Goal: Information Seeking & Learning: Learn about a topic

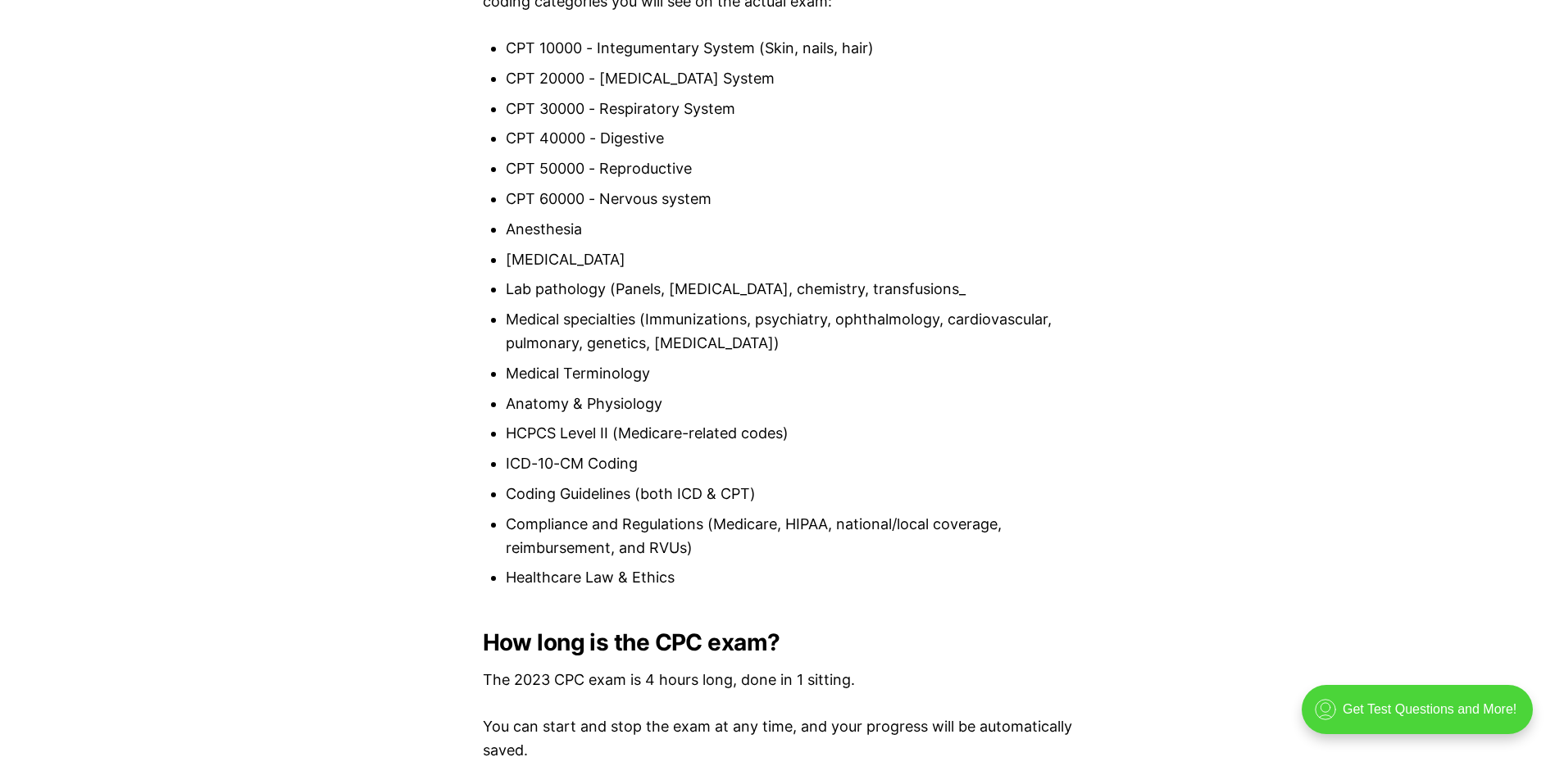
scroll to position [1913, 0]
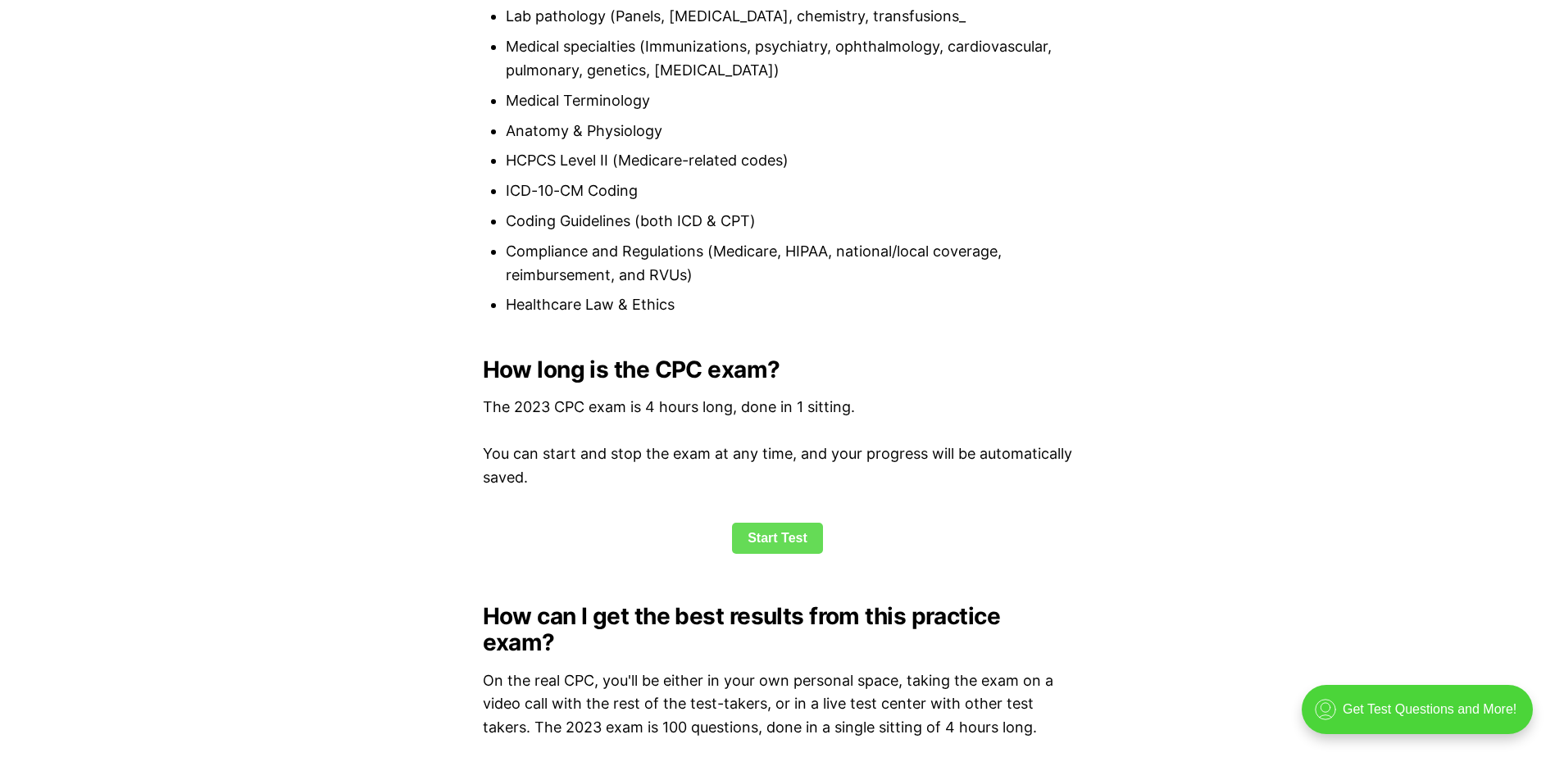
click at [762, 533] on link "Start Test" at bounding box center [777, 538] width 91 height 31
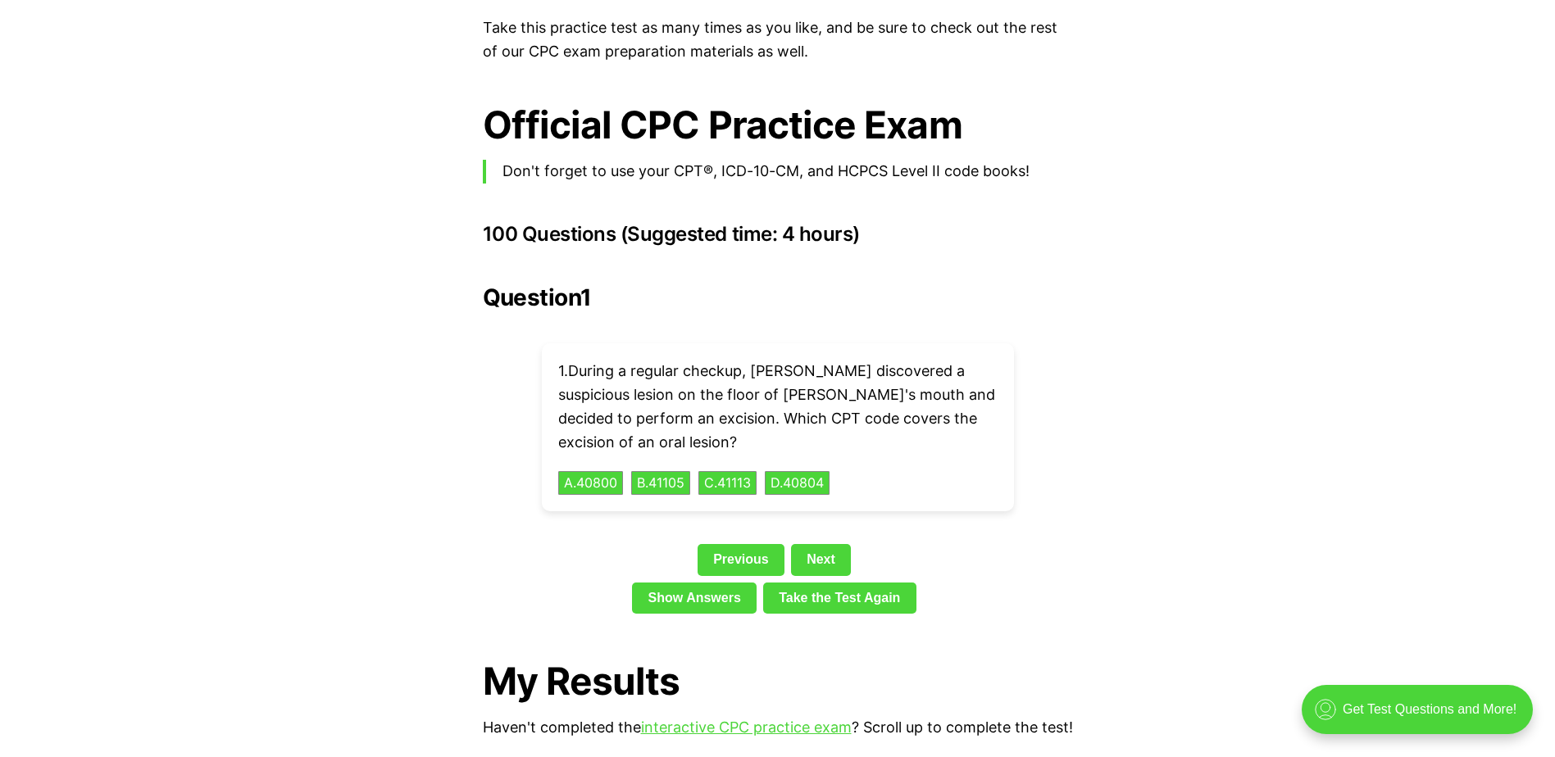
scroll to position [3484, 0]
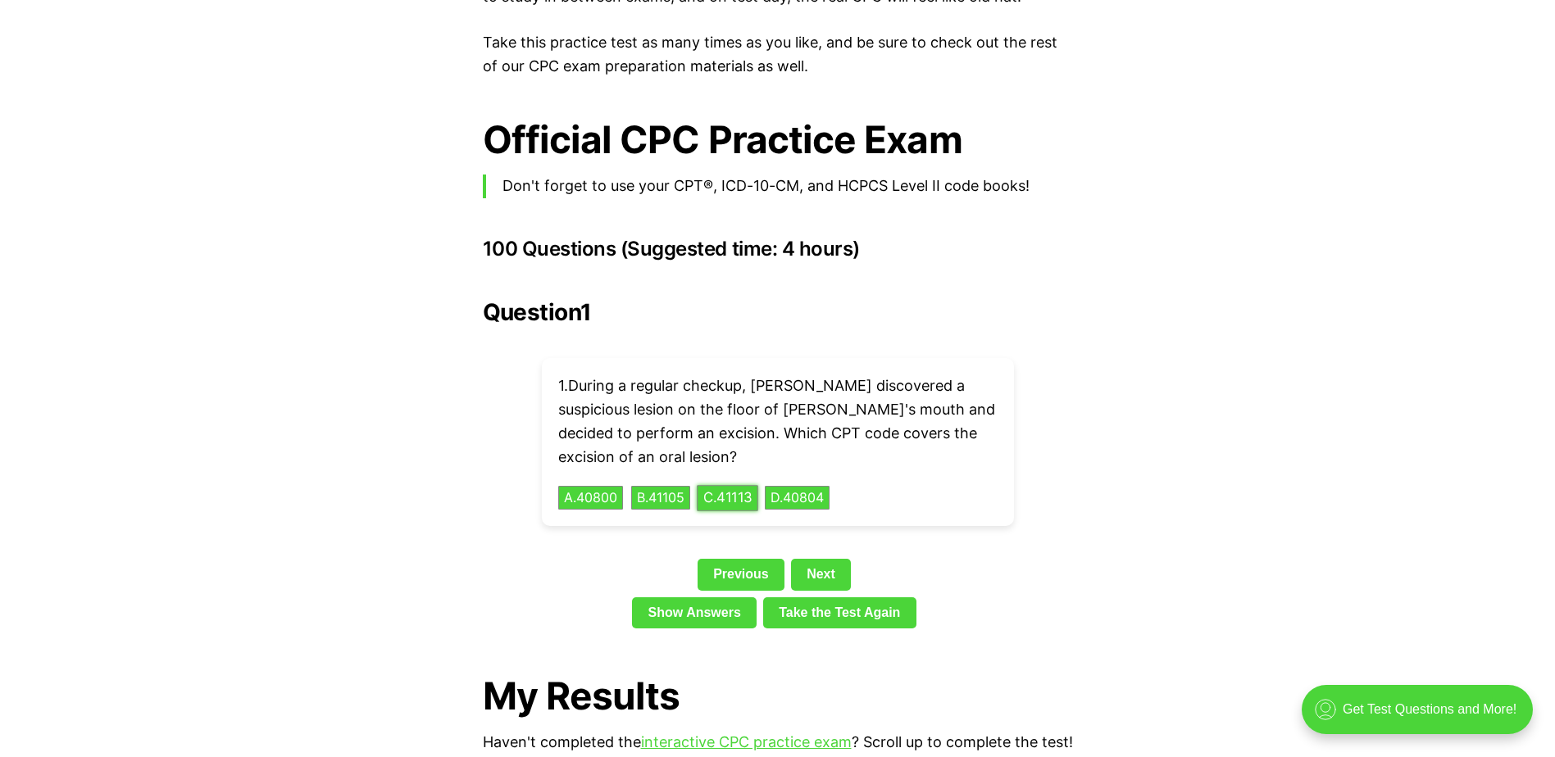
click at [742, 485] on button "C . 41113" at bounding box center [727, 497] width 61 height 25
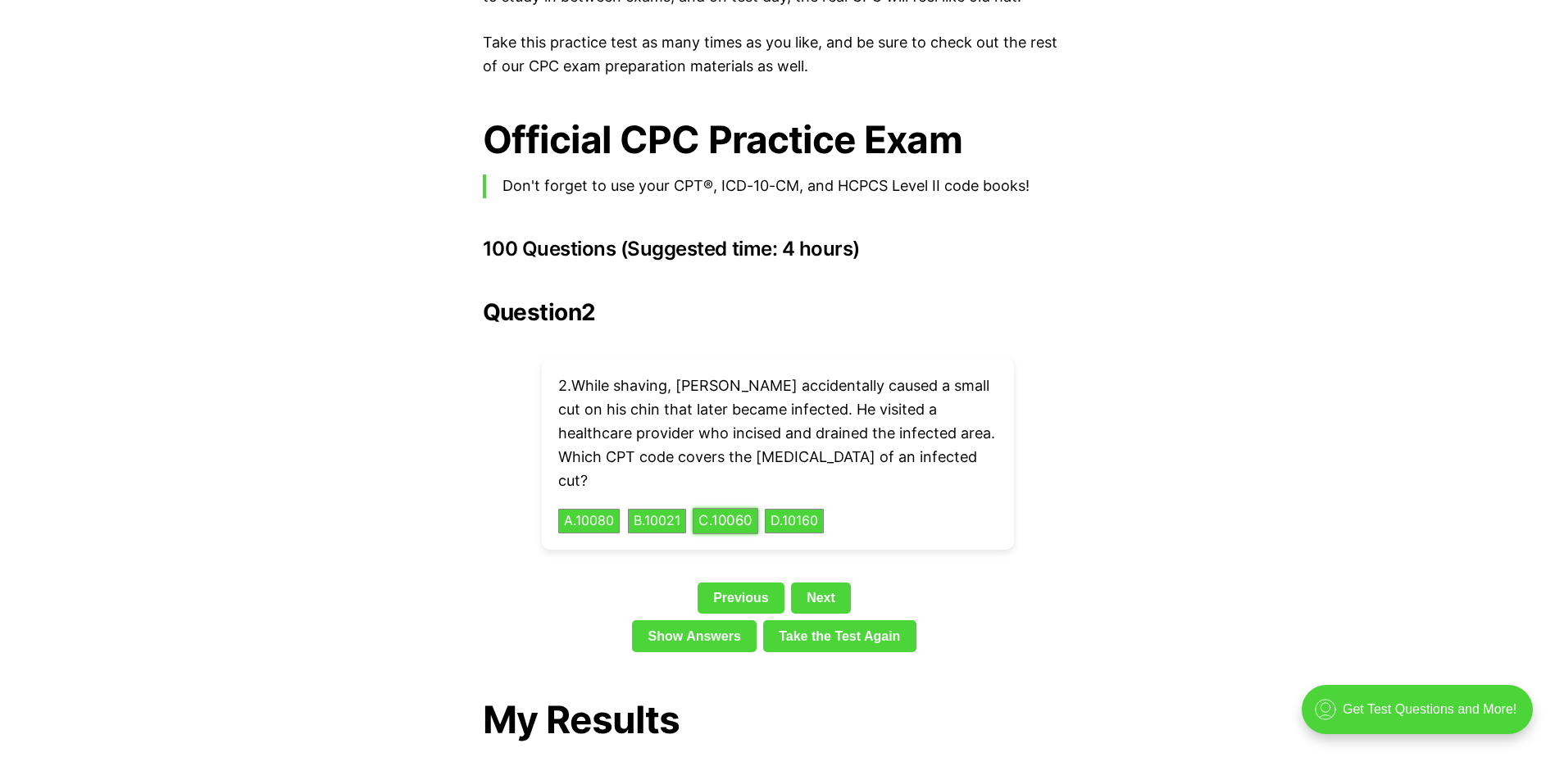
click at [747, 509] on button "C . 10060" at bounding box center [726, 521] width 66 height 25
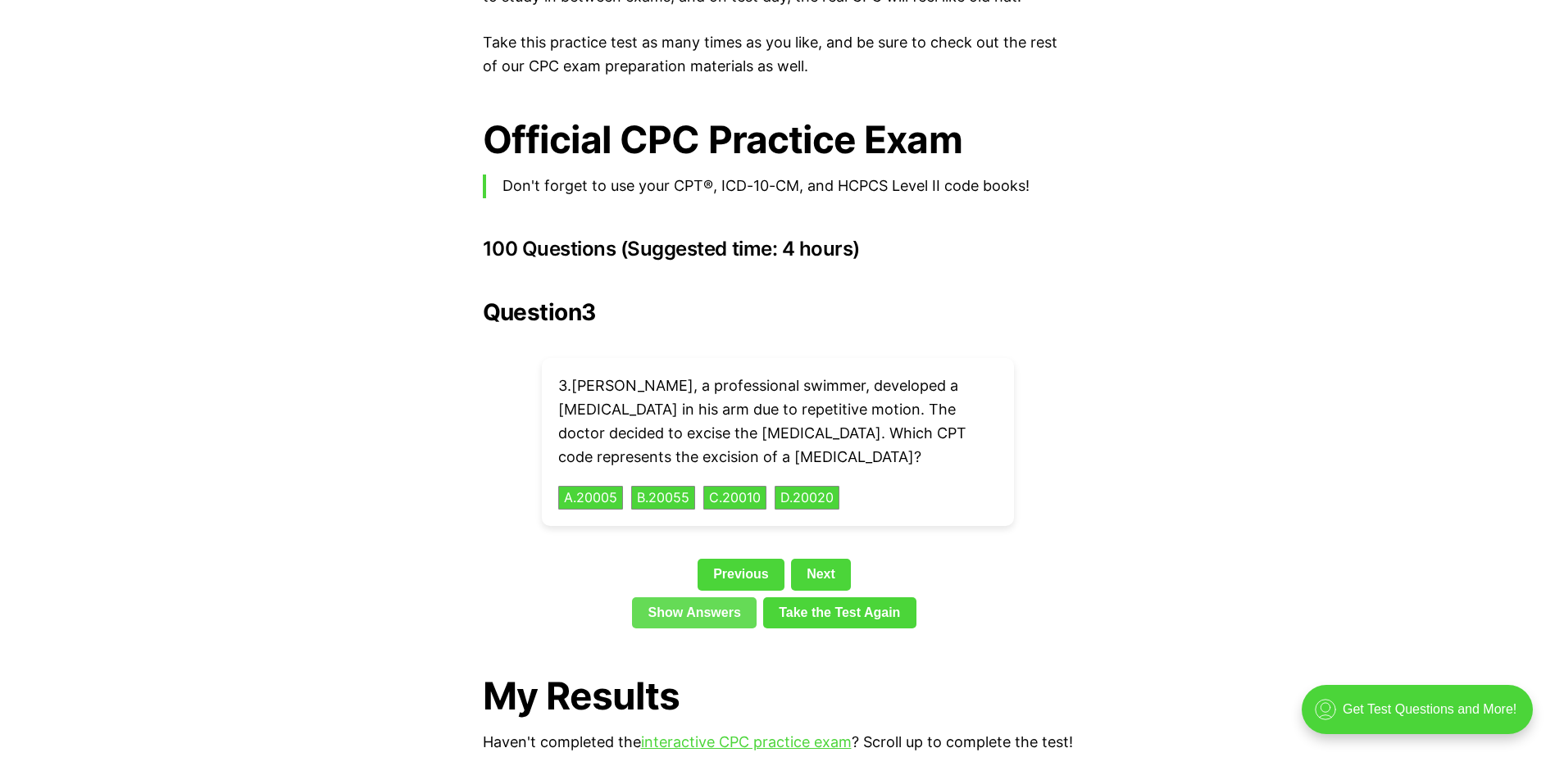
click at [702, 598] on link "Show Answers" at bounding box center [694, 613] width 125 height 31
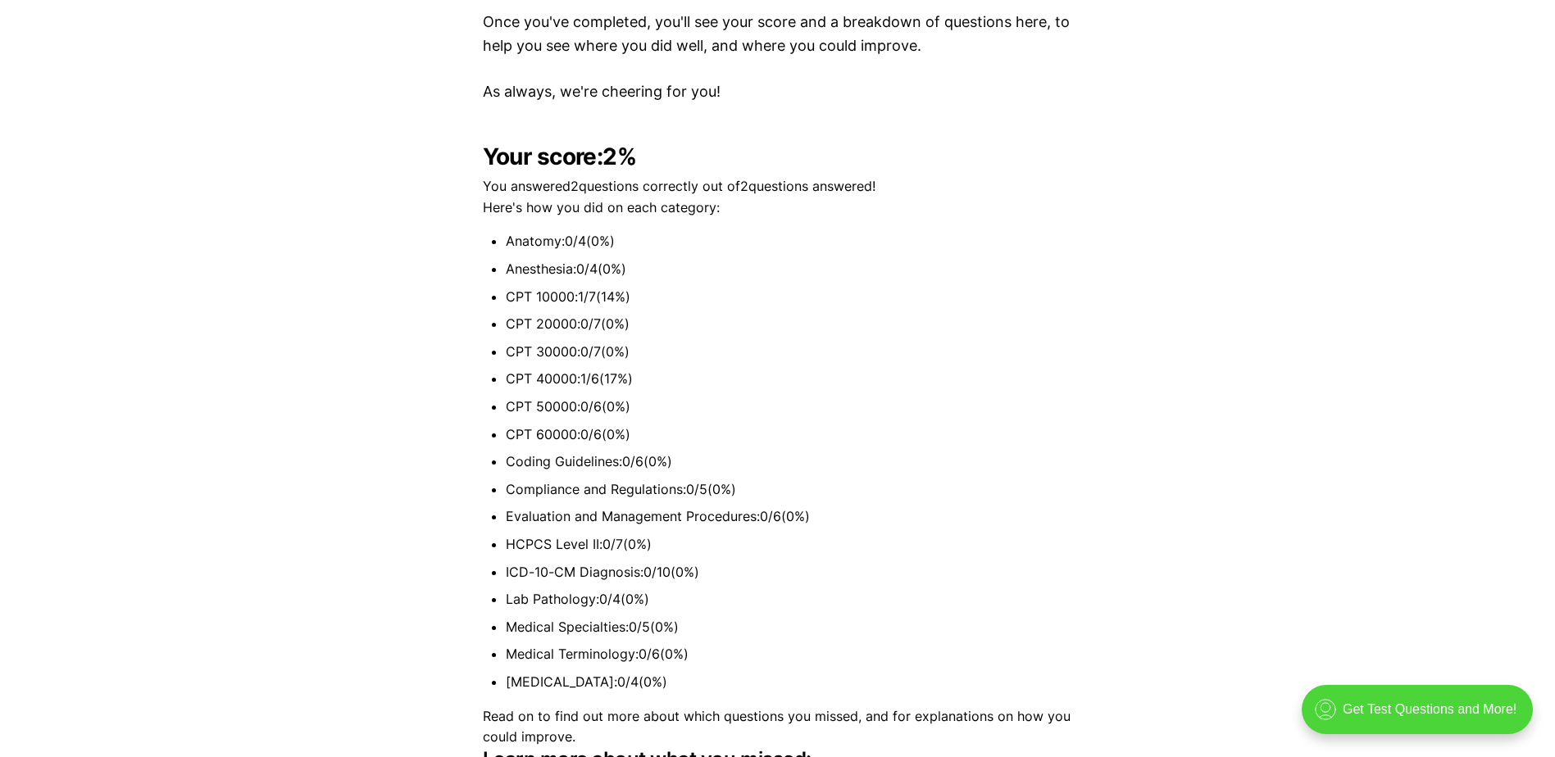
scroll to position [4096, 0]
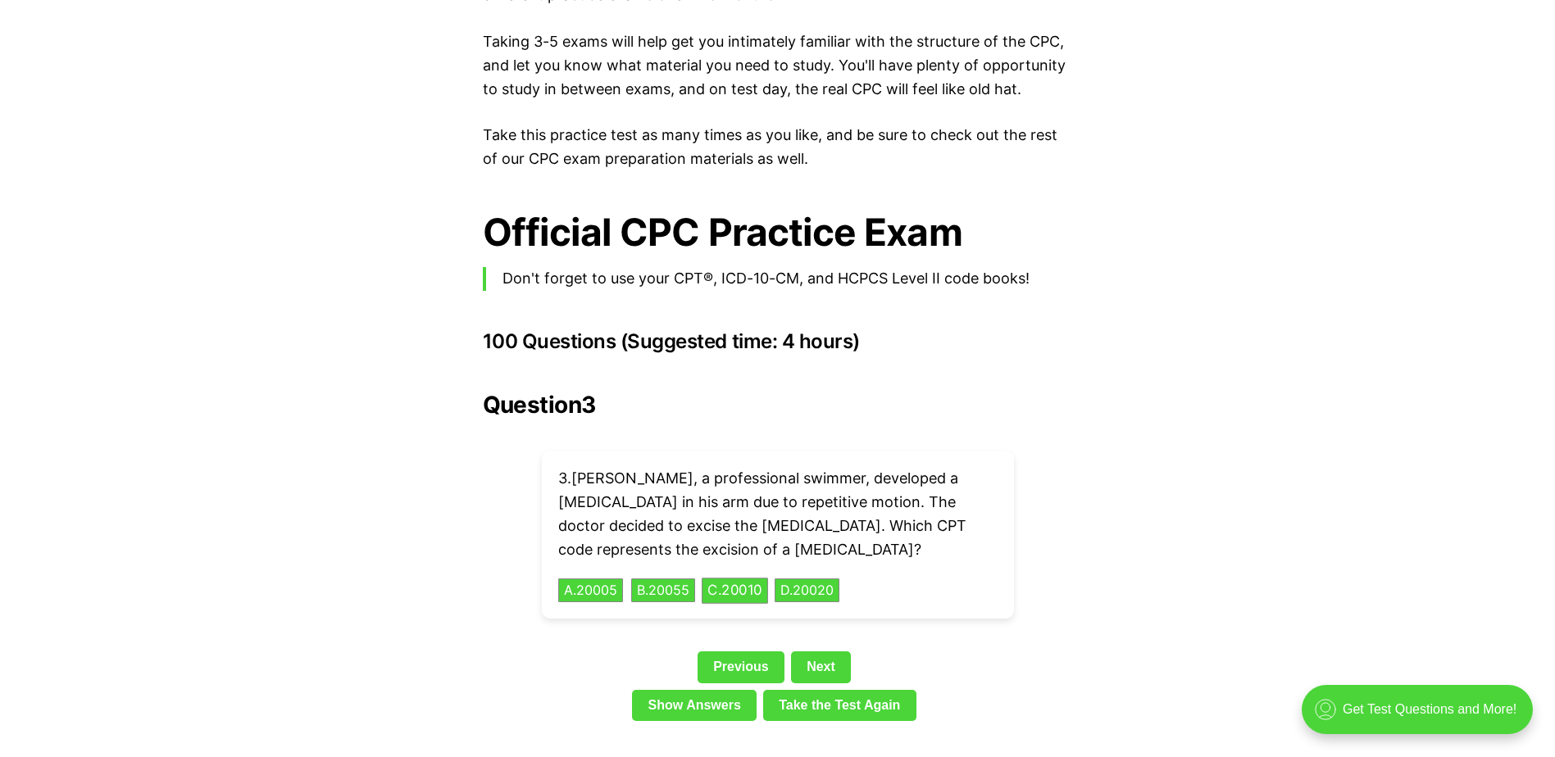
scroll to position [3483, 0]
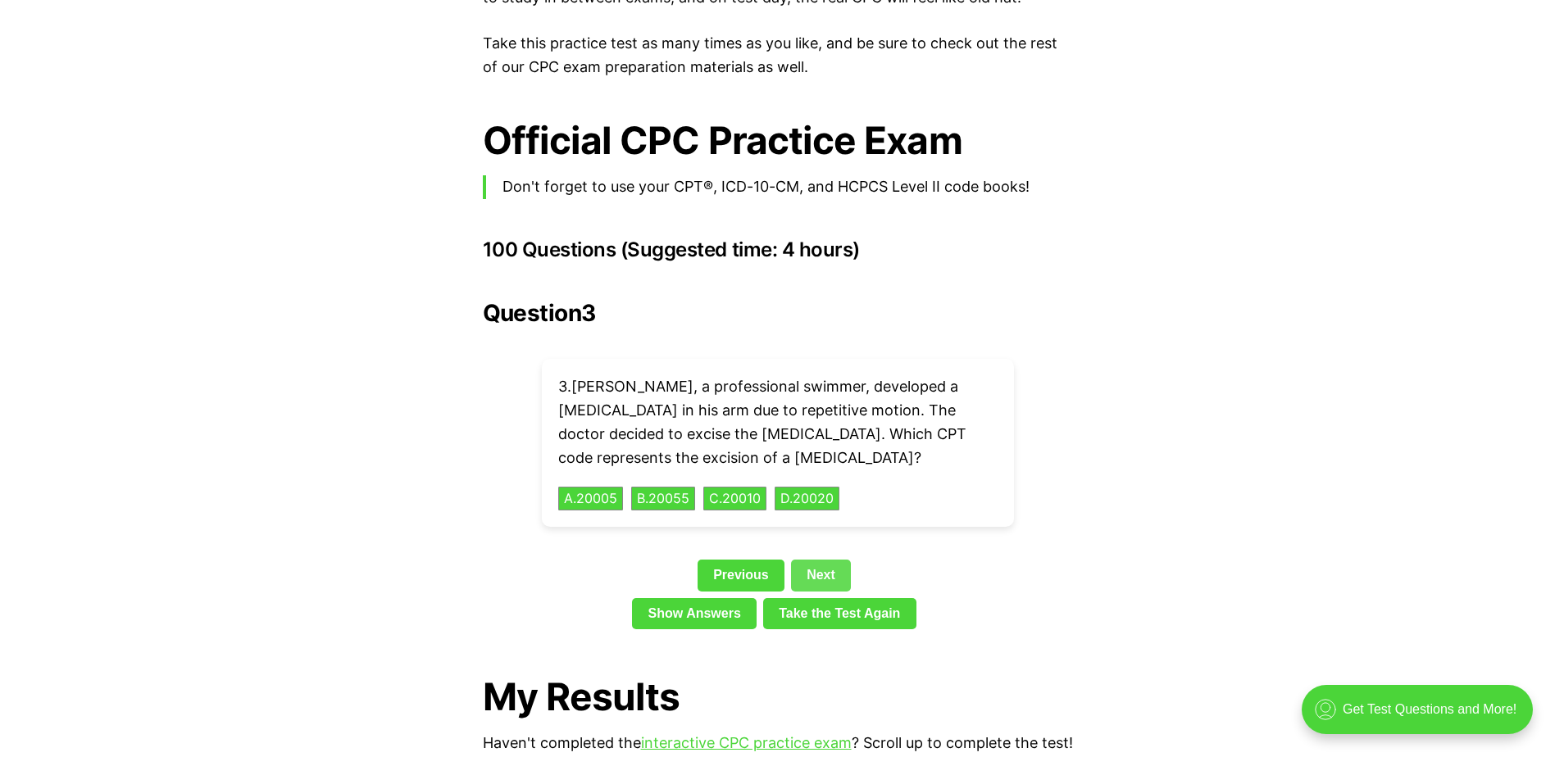
click at [821, 560] on link "Next" at bounding box center [821, 575] width 60 height 31
click at [598, 486] on button "A . 83036" at bounding box center [591, 498] width 68 height 25
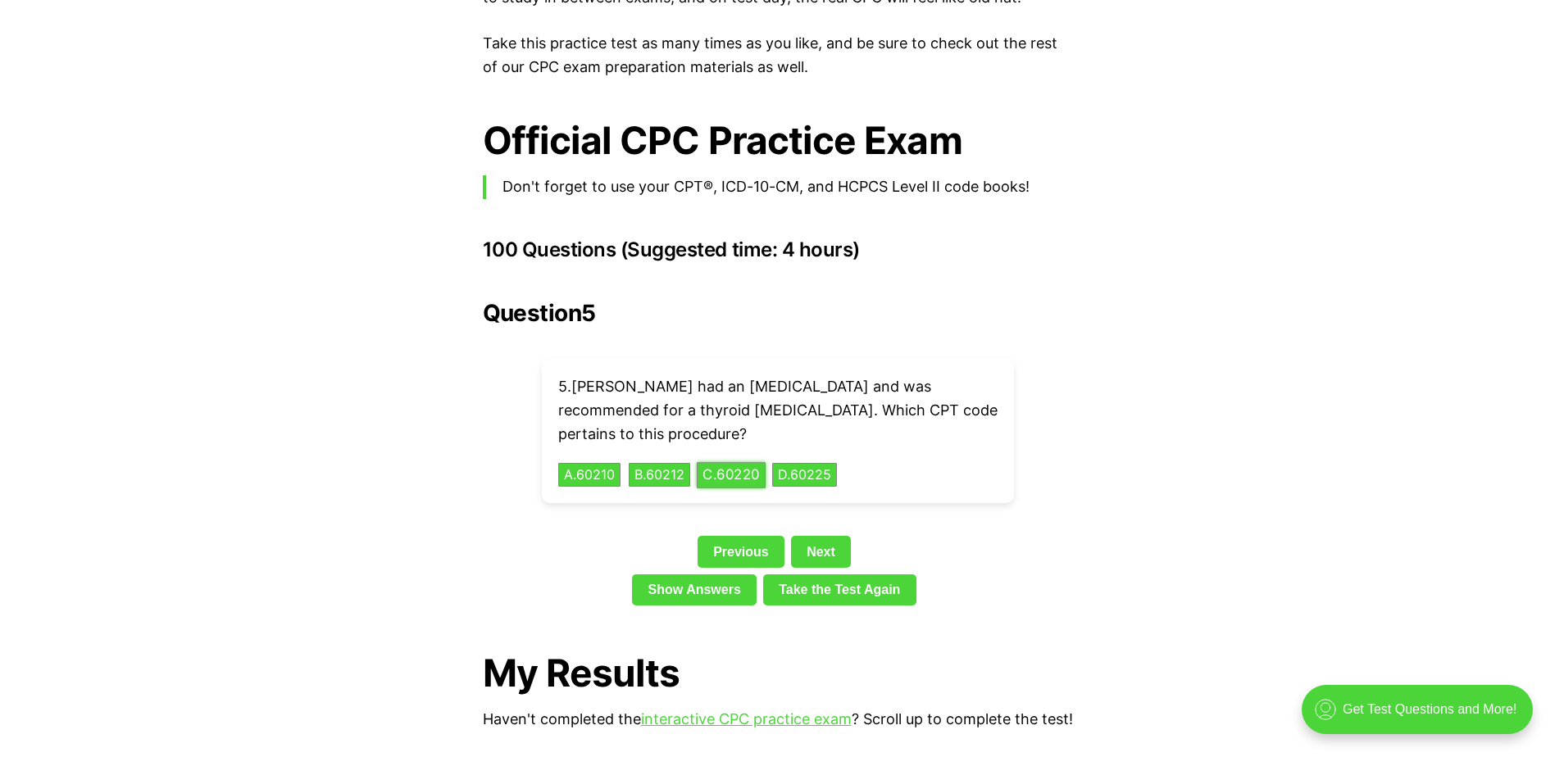
click at [744, 462] on button "C . 60220" at bounding box center [731, 474] width 69 height 25
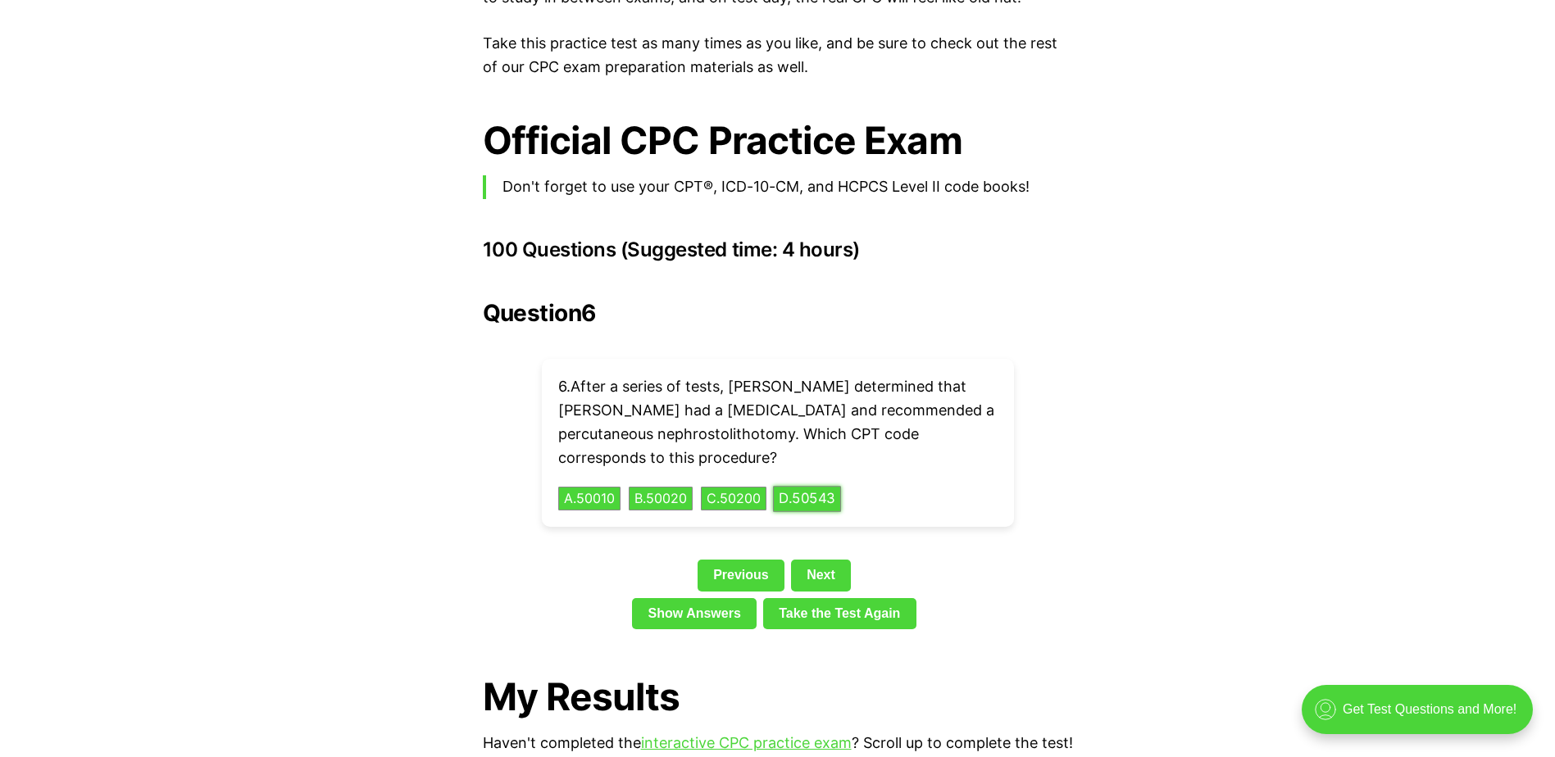
click at [794, 486] on button "D . 50543" at bounding box center [807, 498] width 68 height 25
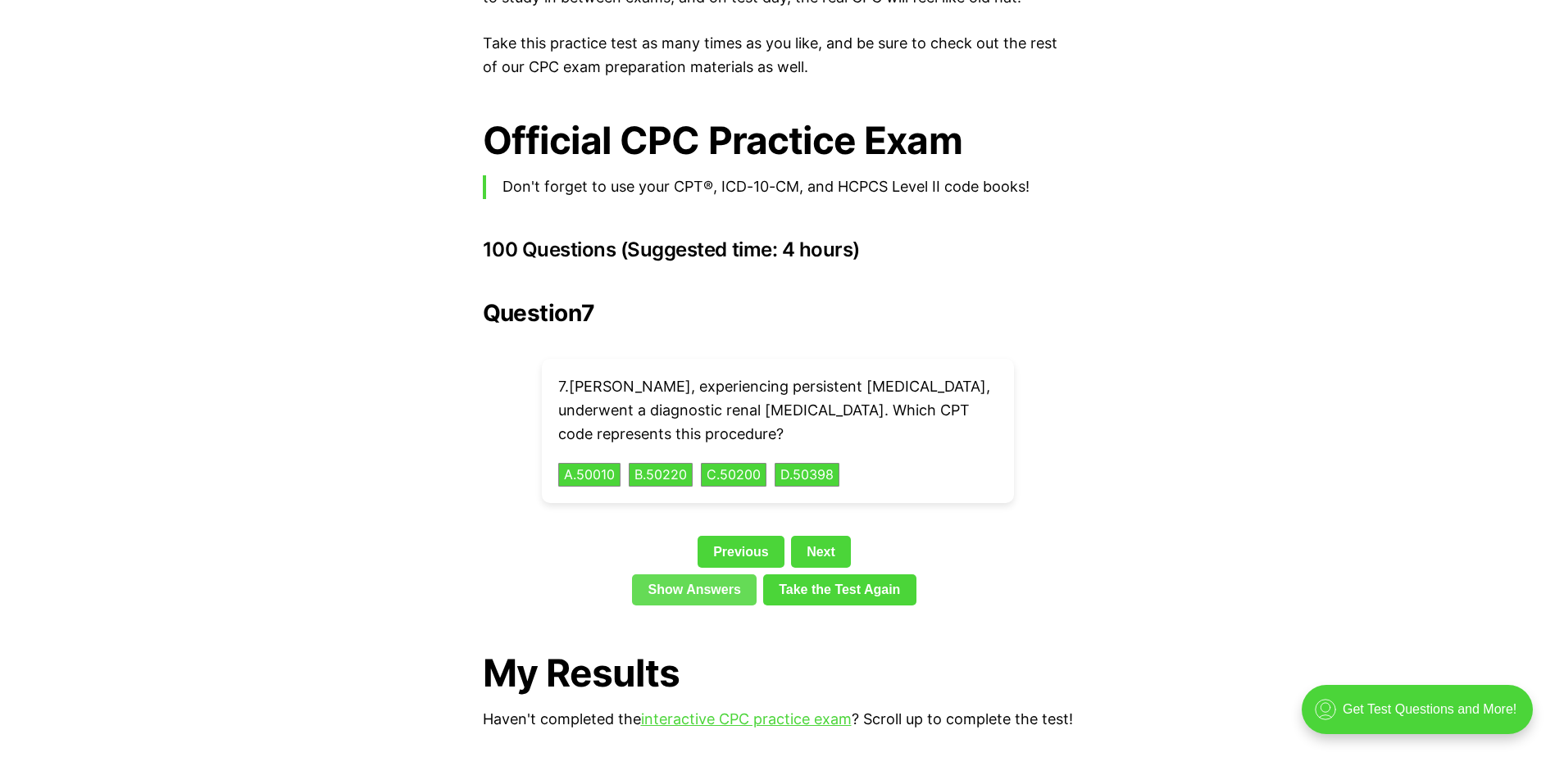
click at [674, 575] on link "Show Answers" at bounding box center [694, 590] width 125 height 31
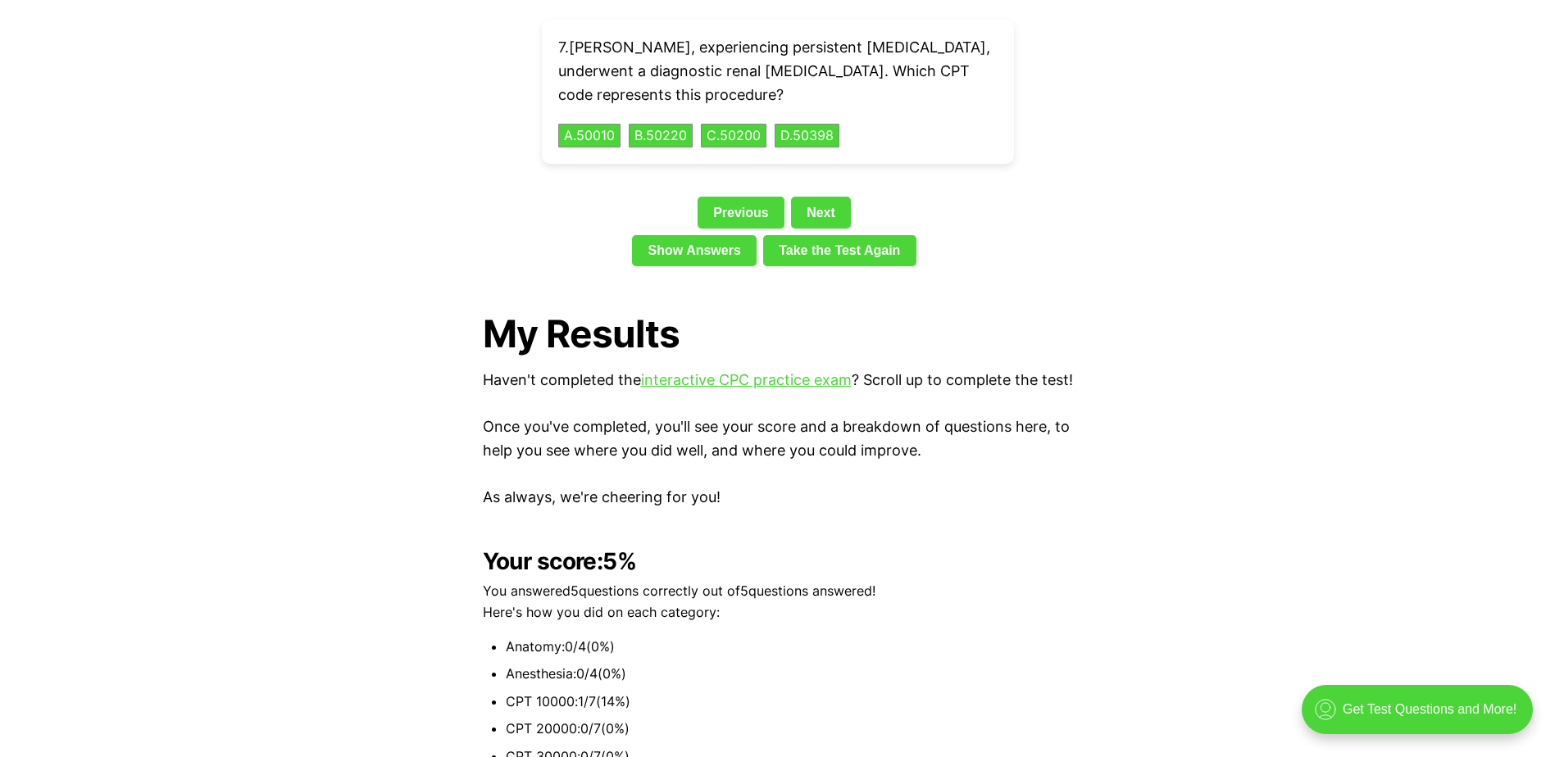
scroll to position [3549, 0]
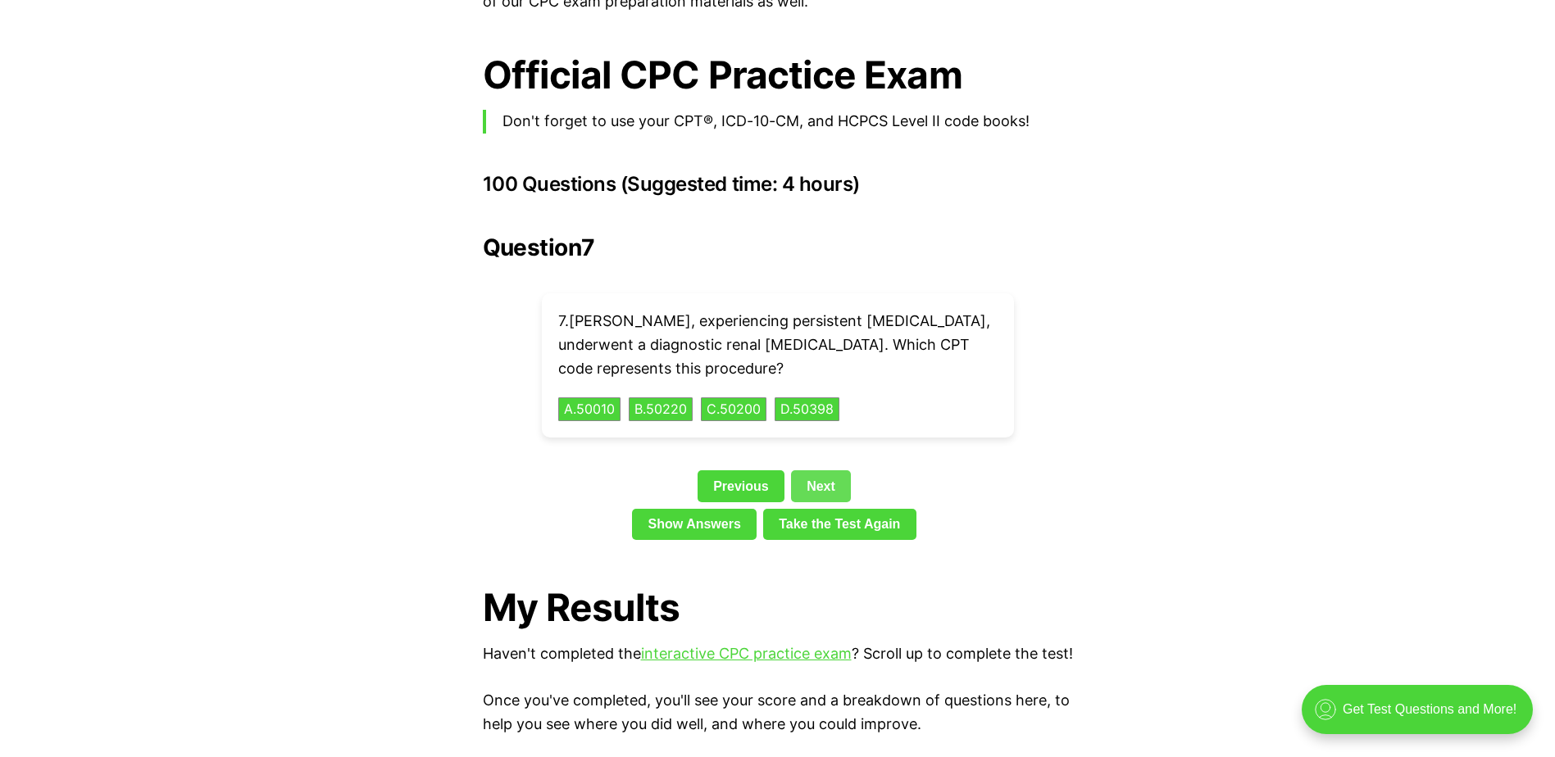
click at [822, 471] on link "Next" at bounding box center [821, 486] width 60 height 31
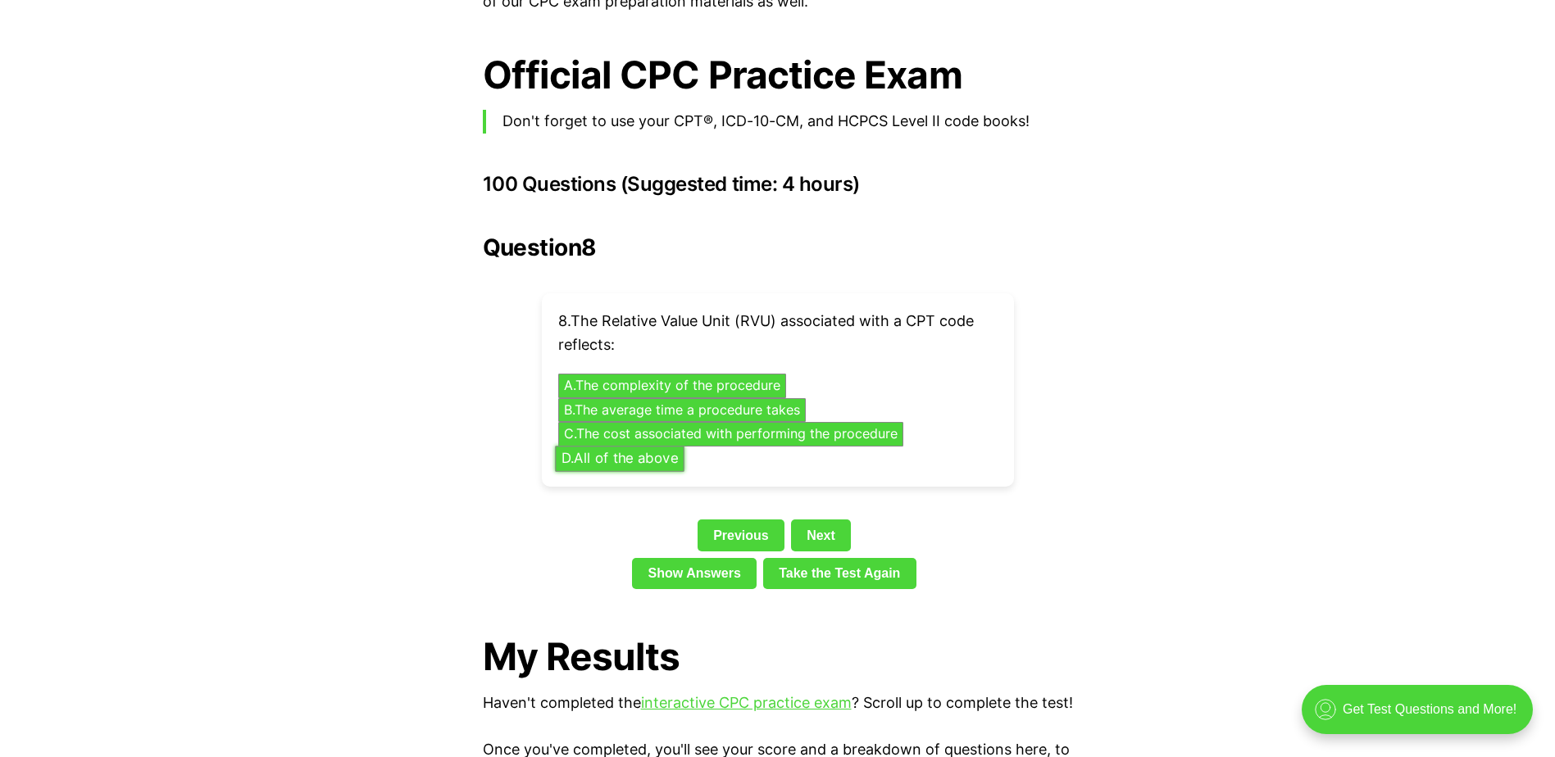
click at [599, 446] on button "D . All of the above" at bounding box center [620, 458] width 130 height 25
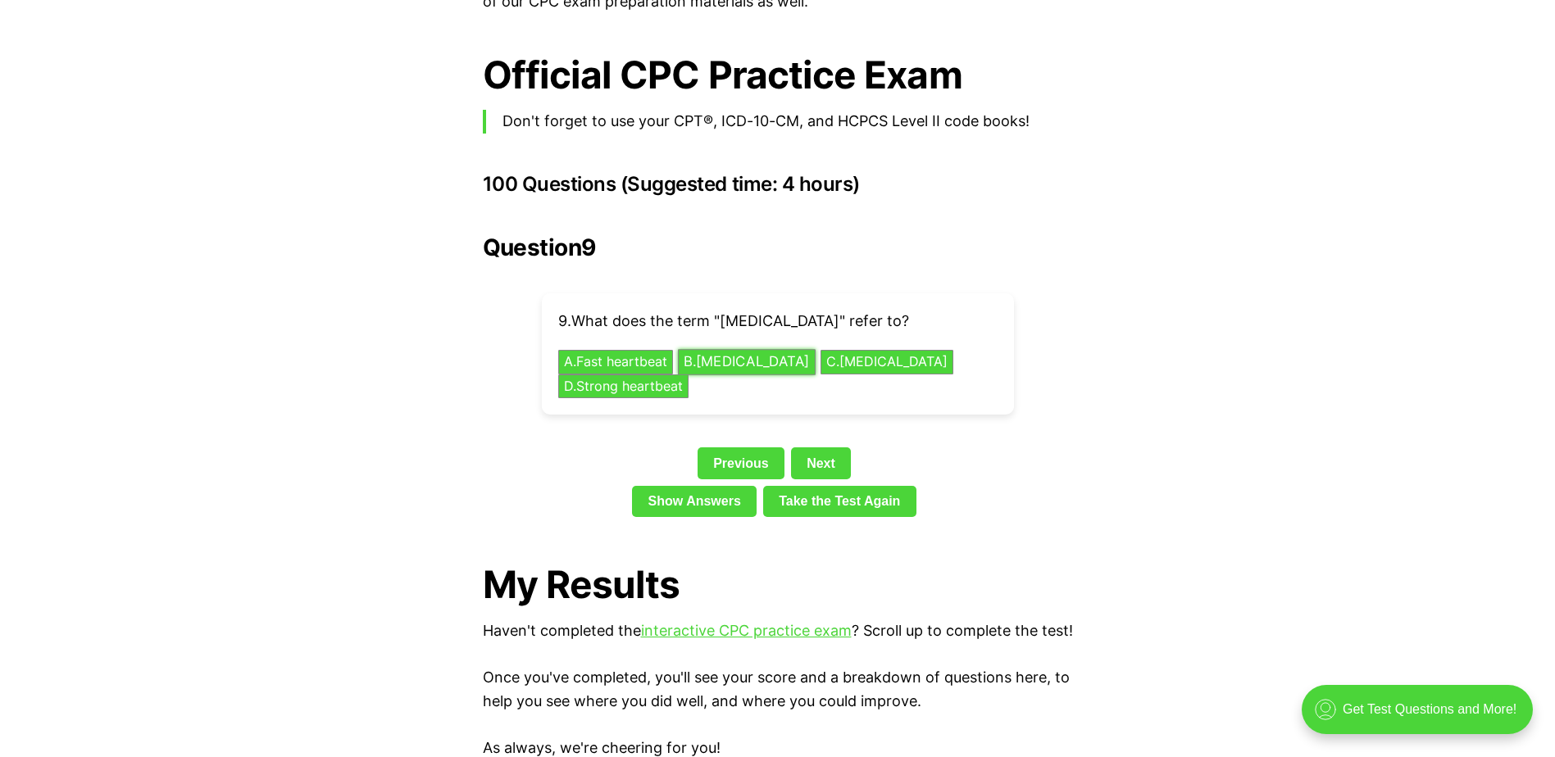
click at [745, 350] on button "B . [MEDICAL_DATA]" at bounding box center [747, 362] width 138 height 25
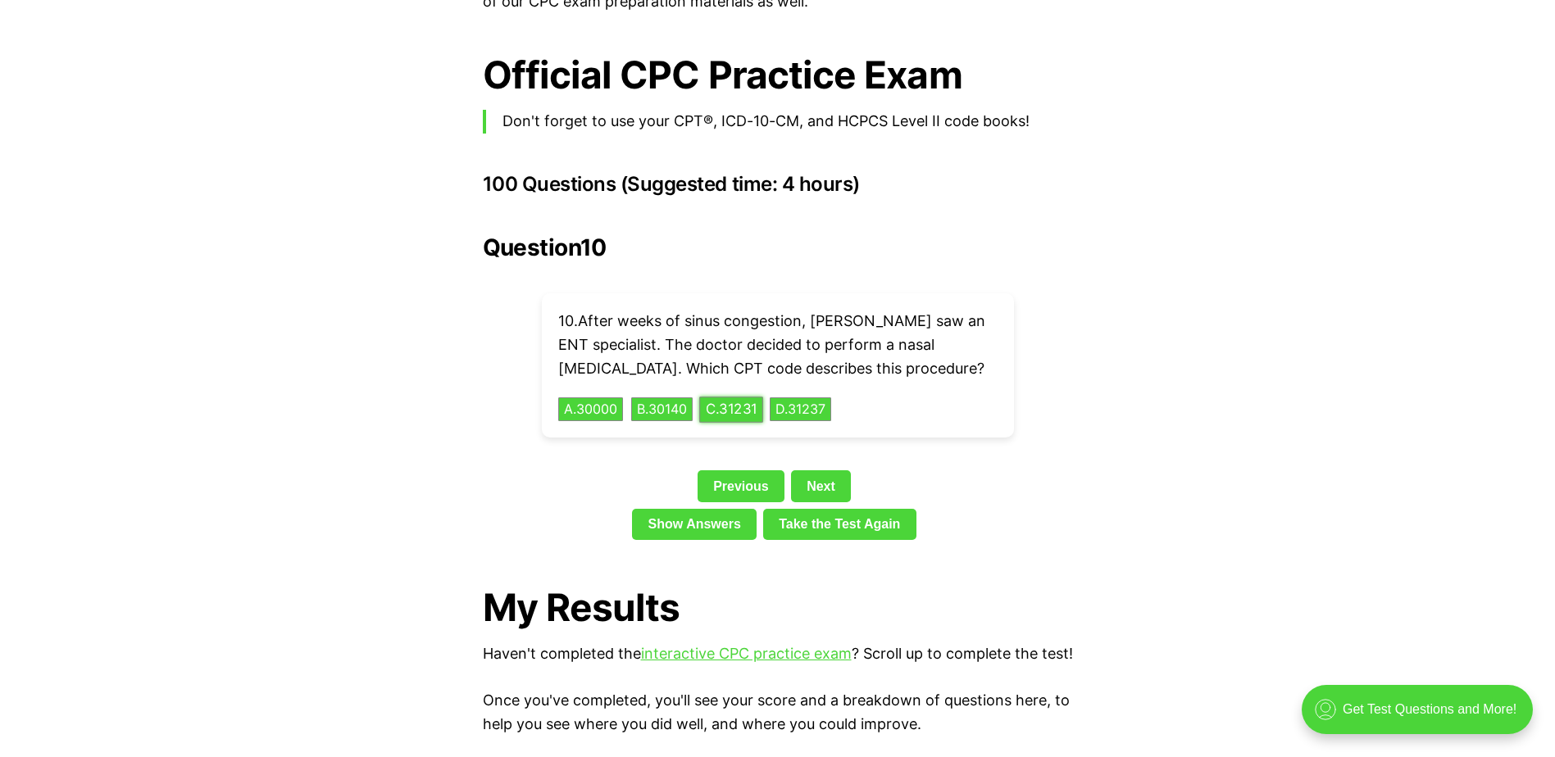
click at [759, 397] on button "C . 31231" at bounding box center [731, 409] width 64 height 25
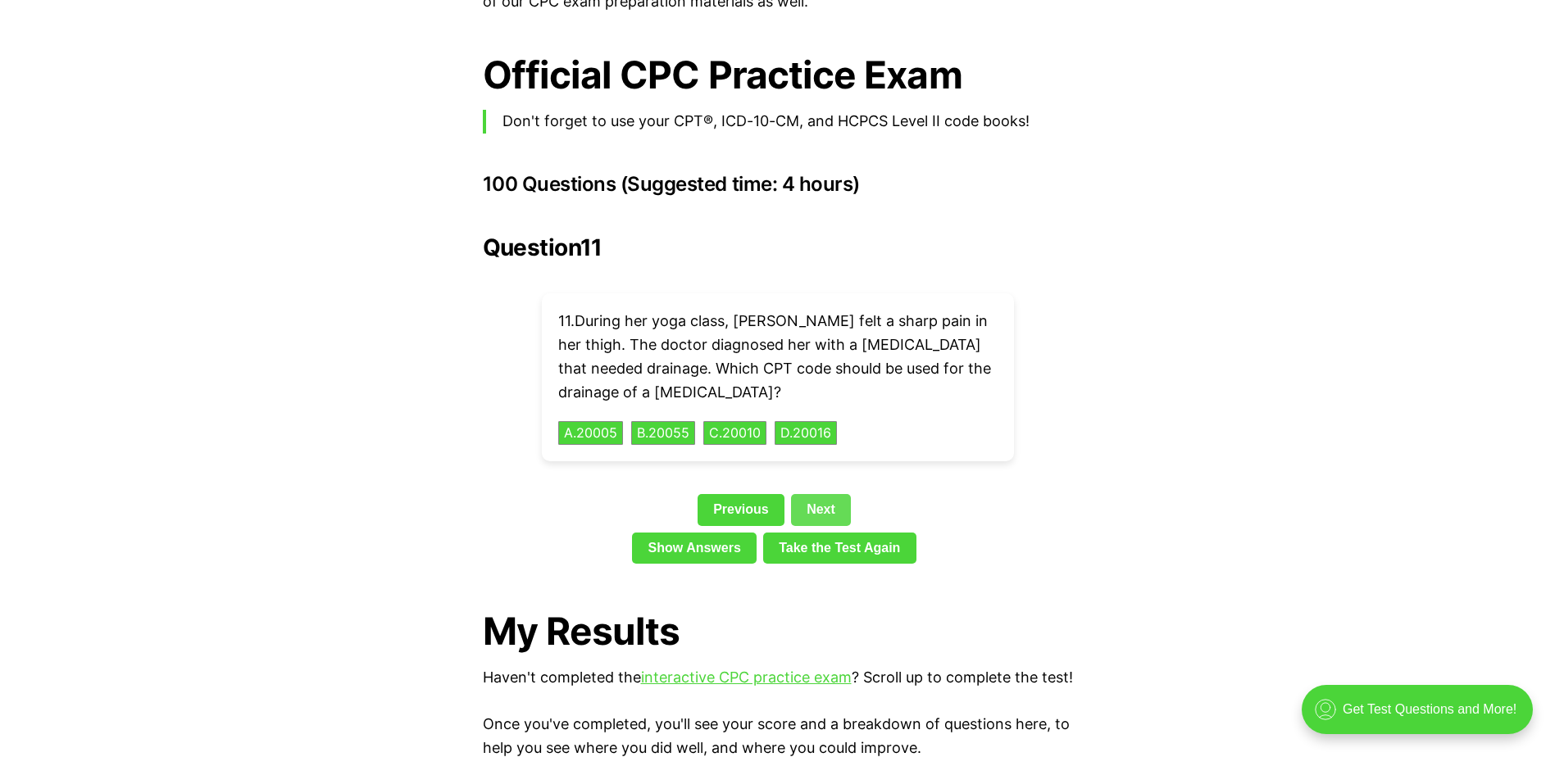
click at [818, 494] on link "Next" at bounding box center [821, 509] width 60 height 31
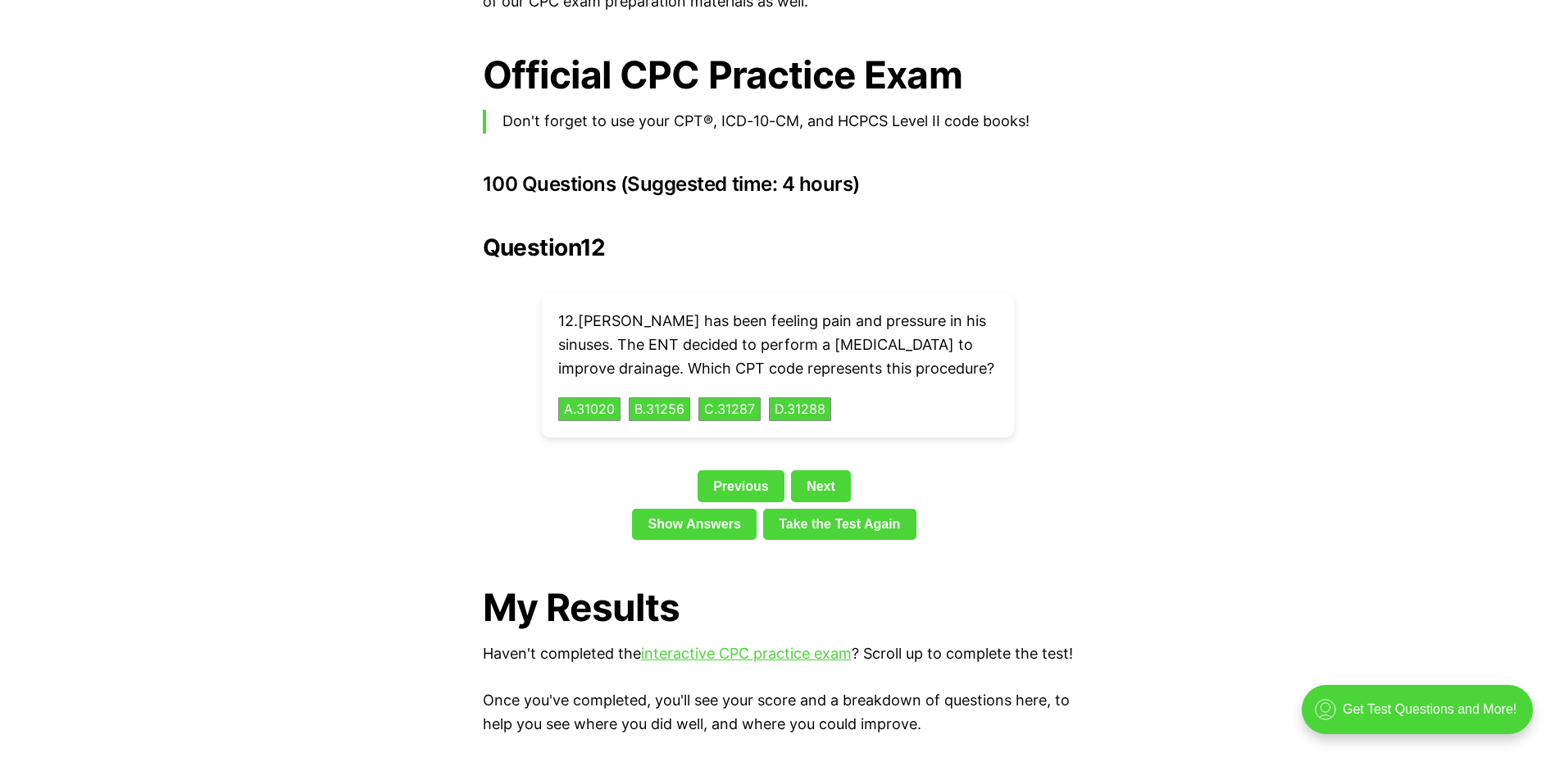
drag, startPoint x: 680, startPoint y: 435, endPoint x: 619, endPoint y: 406, distance: 67.5
click at [664, 434] on div "Question 12 12 . [PERSON_NAME] has been feeling pain and pressure in his sinuse…" at bounding box center [778, 390] width 590 height 312
click at [596, 397] on button "A . 31020" at bounding box center [590, 409] width 66 height 25
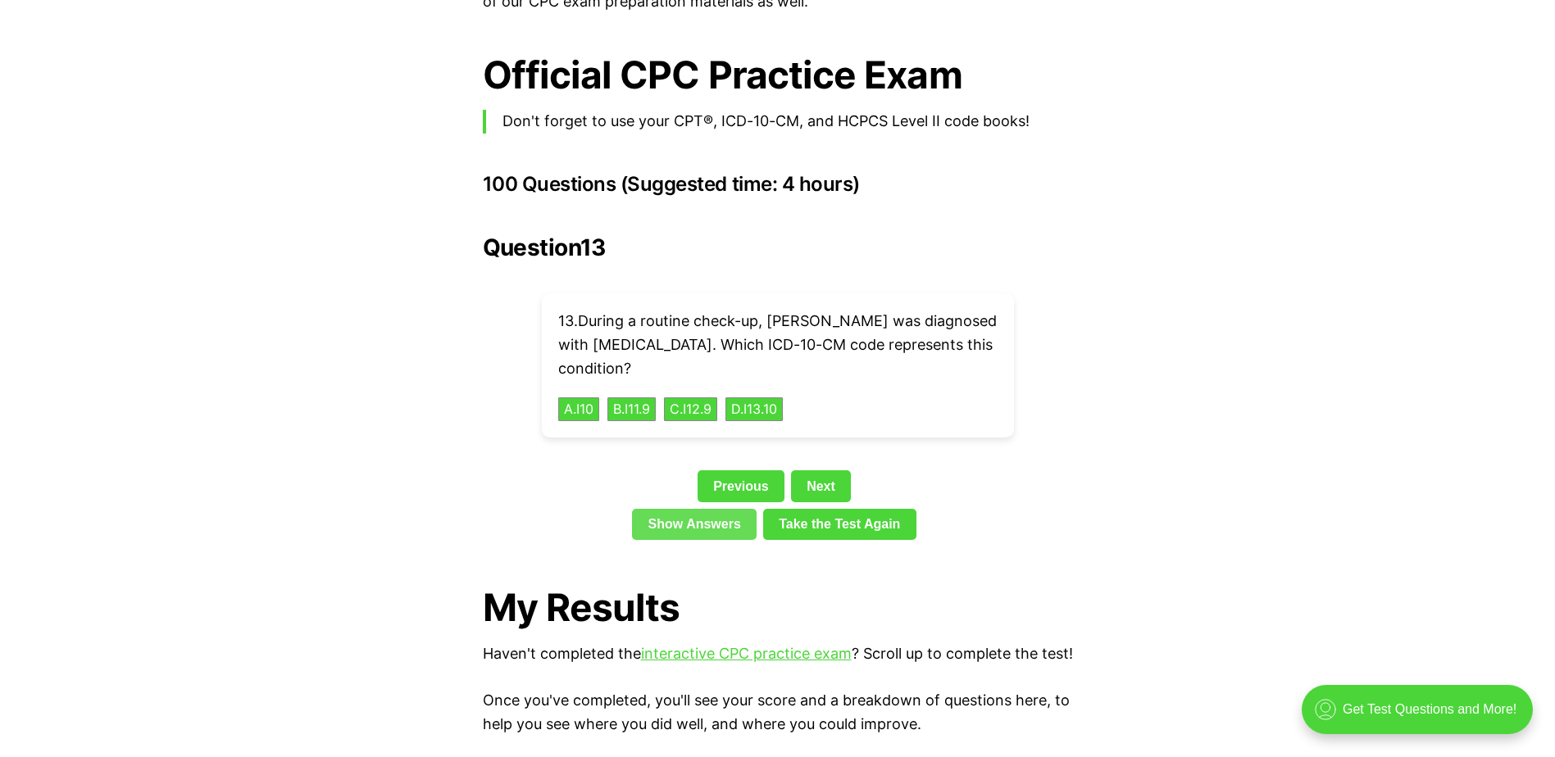
click at [700, 509] on link "Show Answers" at bounding box center [694, 524] width 125 height 31
click at [580, 397] on button "A . I10" at bounding box center [578, 409] width 43 height 25
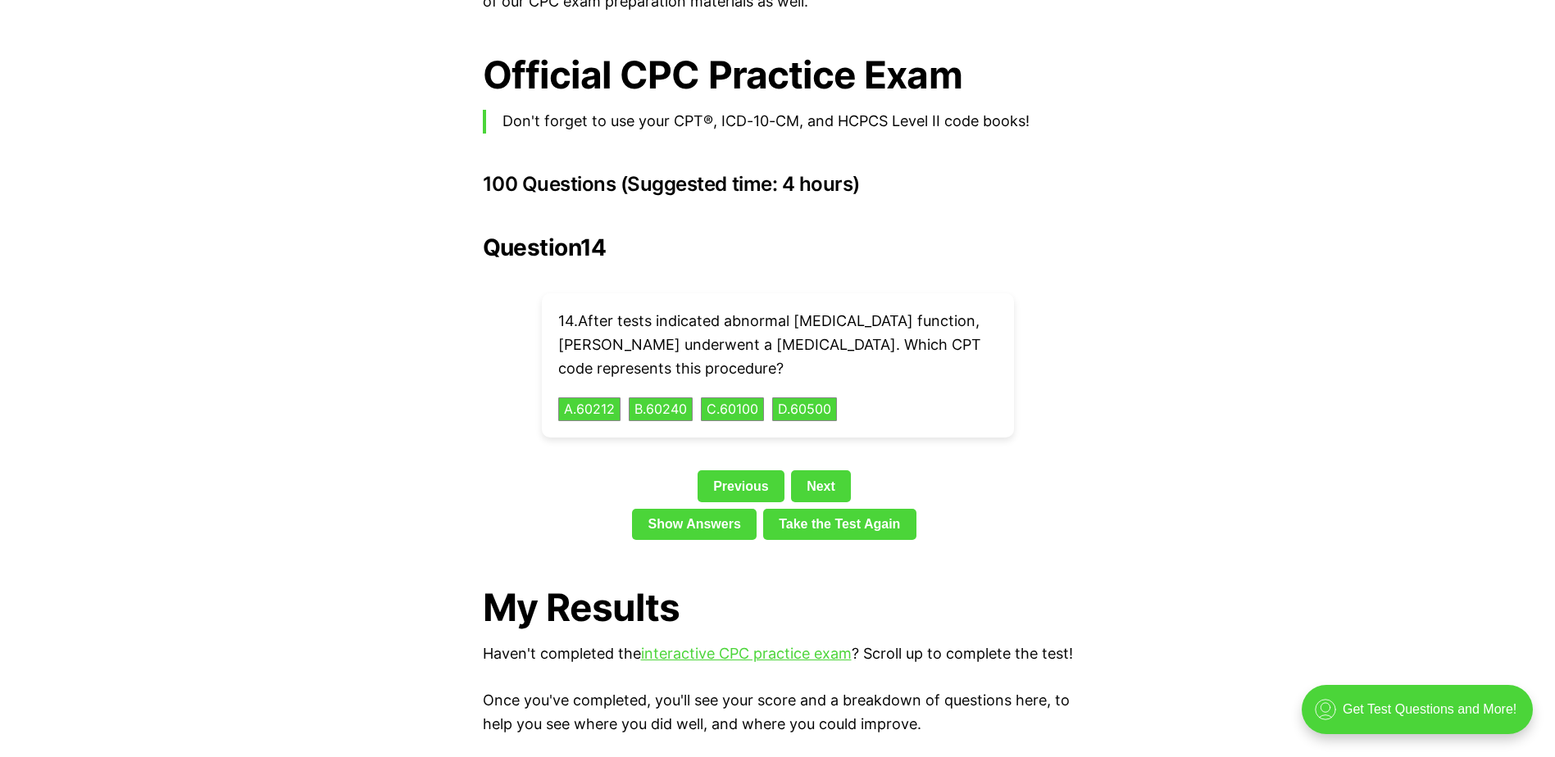
click at [832, 366] on div "14 . After tests indicated abnormal [MEDICAL_DATA] function, [PERSON_NAME] unde…" at bounding box center [778, 365] width 472 height 144
click at [828, 397] on button "D . 60500" at bounding box center [805, 409] width 68 height 25
click at [595, 397] on button "A . K0001" at bounding box center [590, 409] width 66 height 25
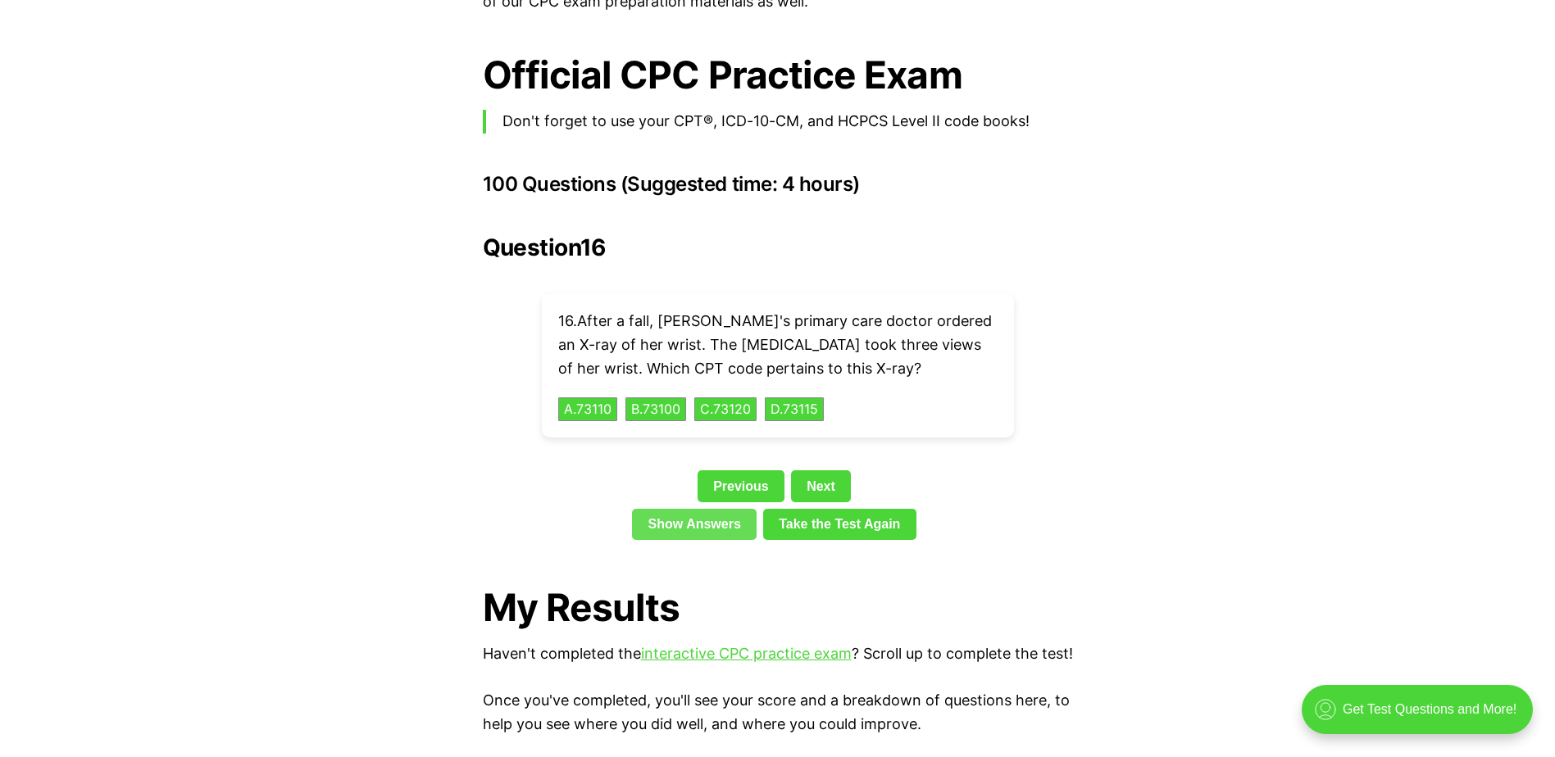
click at [676, 509] on link "Show Answers" at bounding box center [694, 524] width 125 height 31
click at [606, 397] on button "A . 73110" at bounding box center [588, 409] width 62 height 25
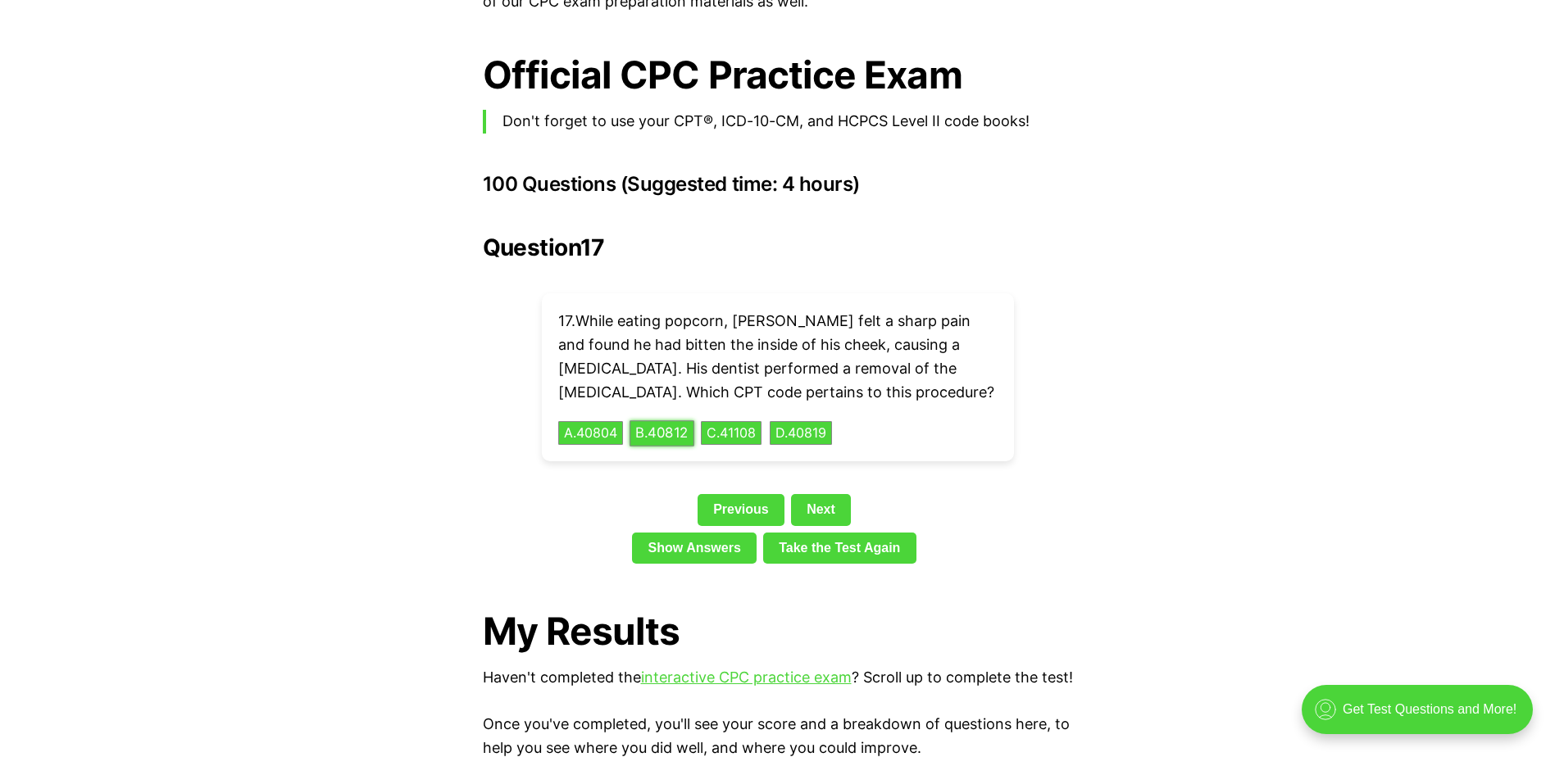
click at [671, 421] on button "B . 40812" at bounding box center [662, 433] width 65 height 25
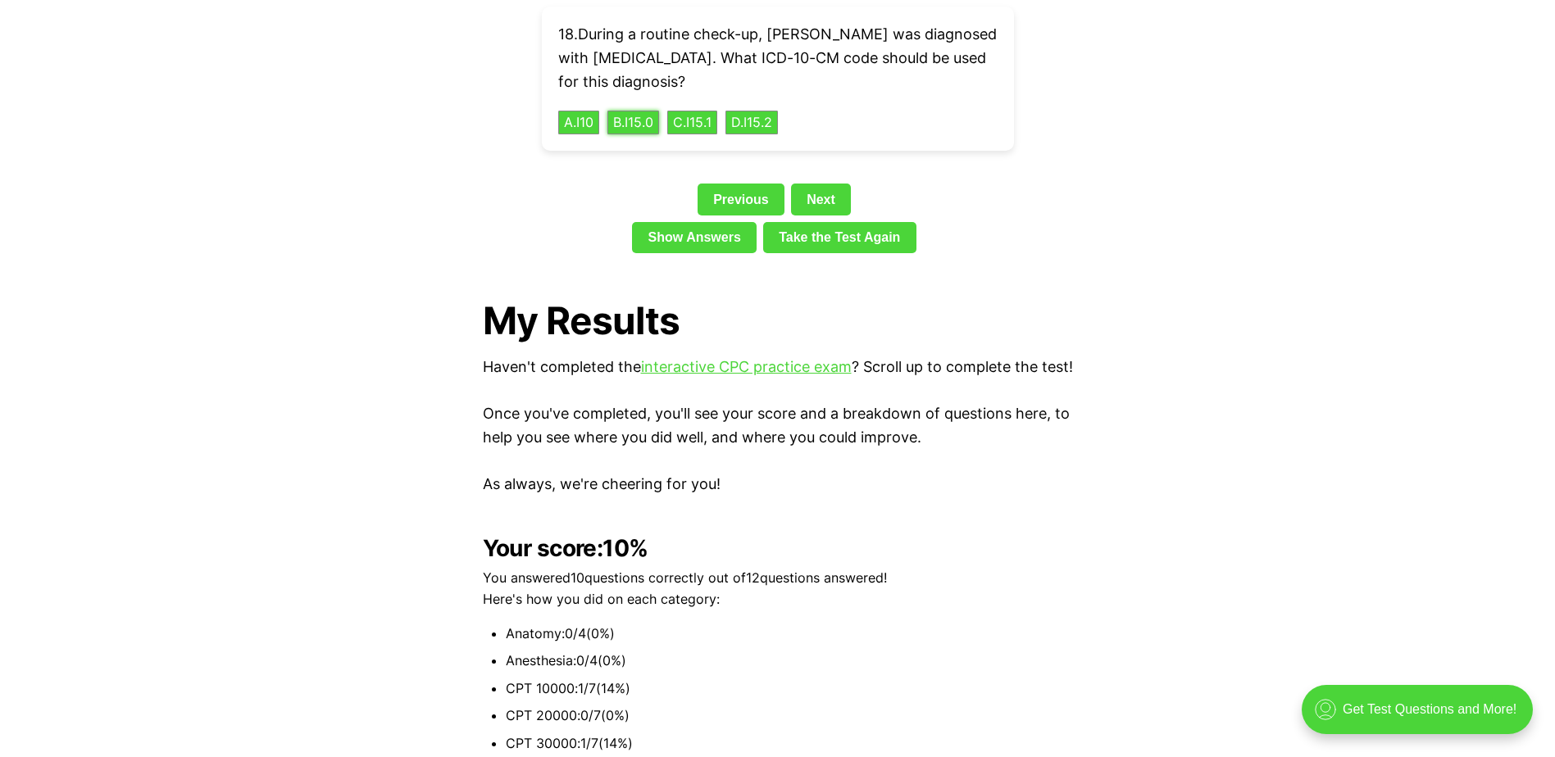
scroll to position [3823, 0]
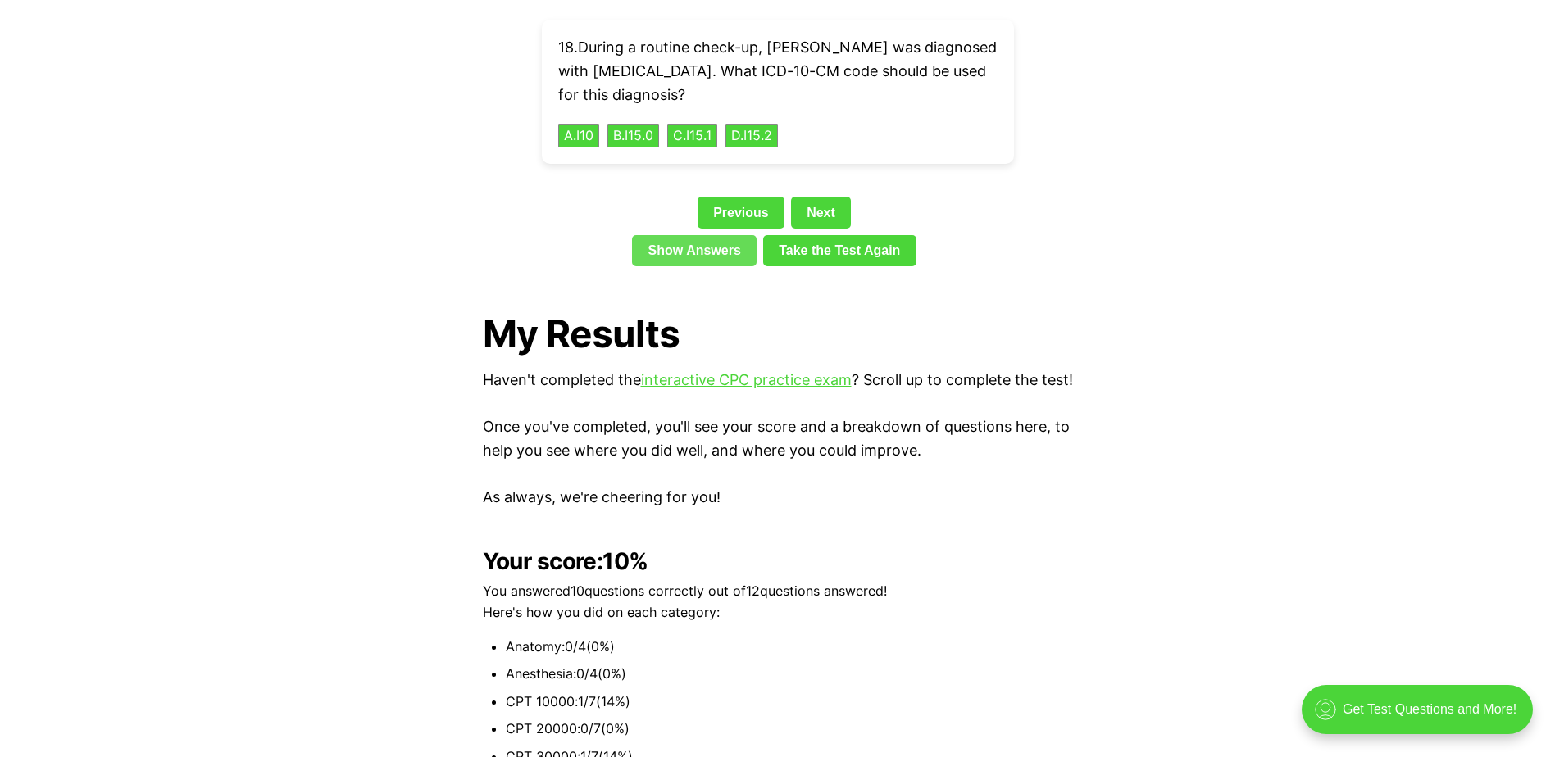
click at [714, 235] on link "Show Answers" at bounding box center [694, 250] width 125 height 31
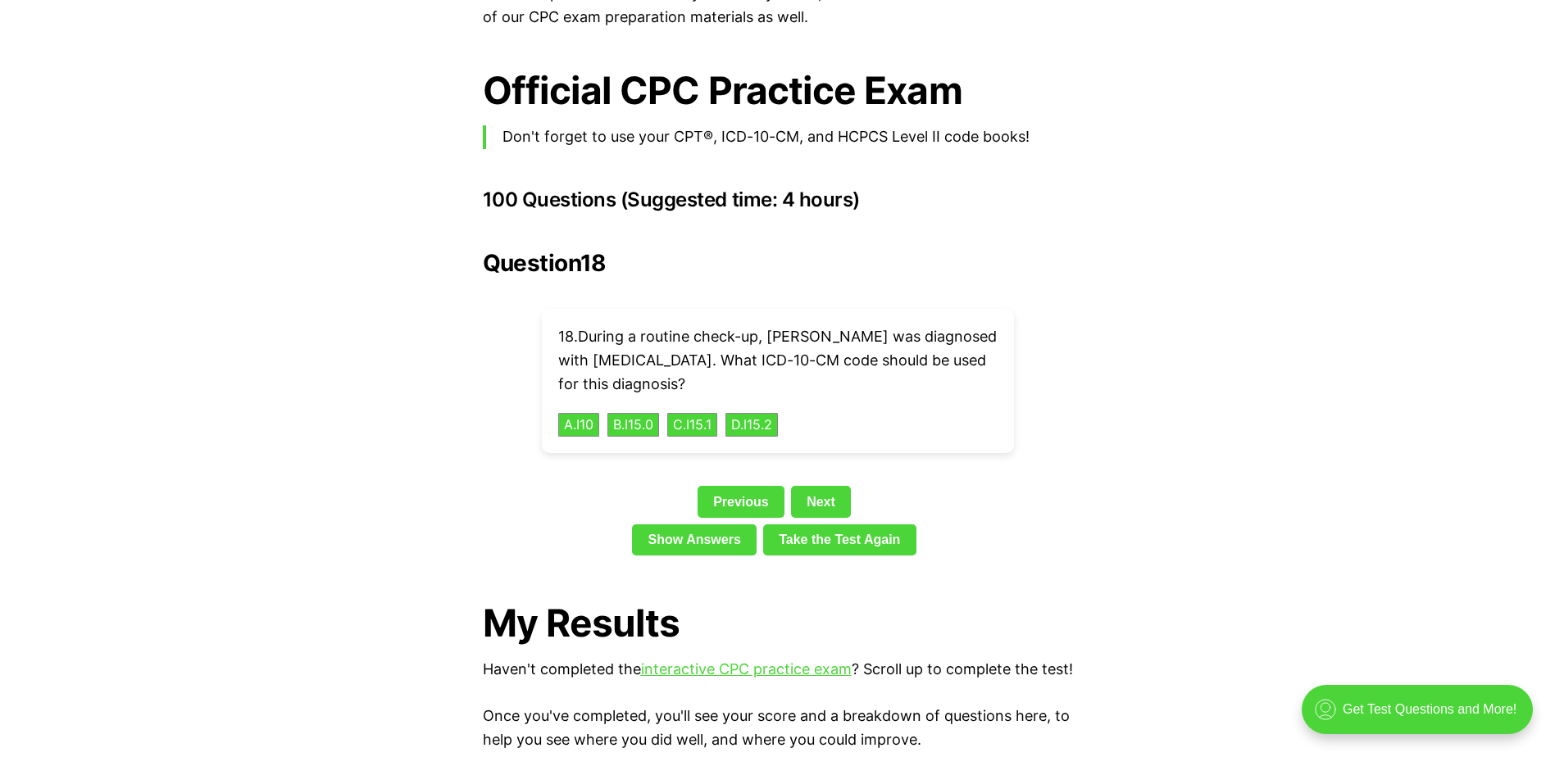
scroll to position [3549, 0]
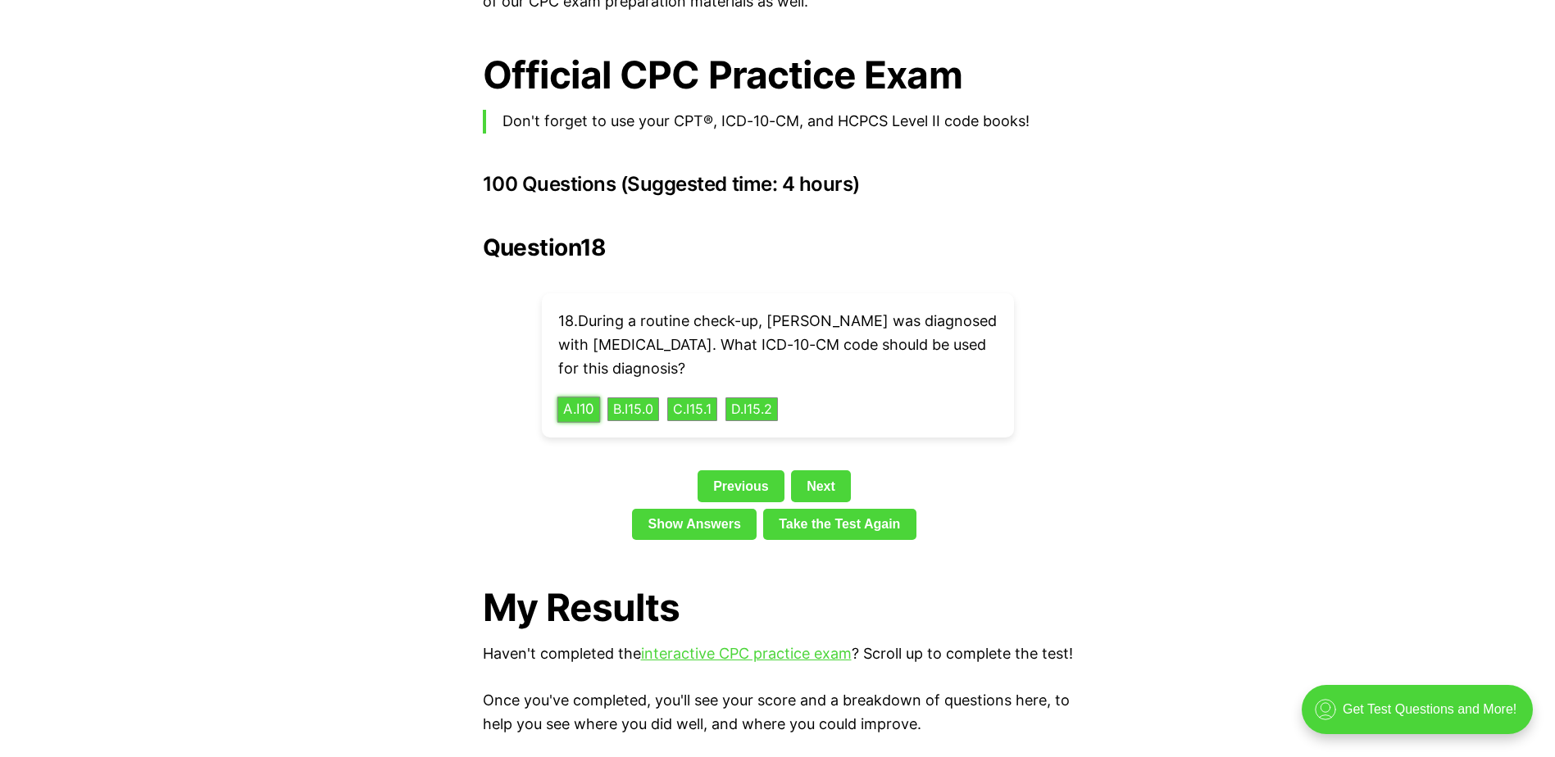
click at [585, 397] on button "A . I10" at bounding box center [578, 409] width 43 height 25
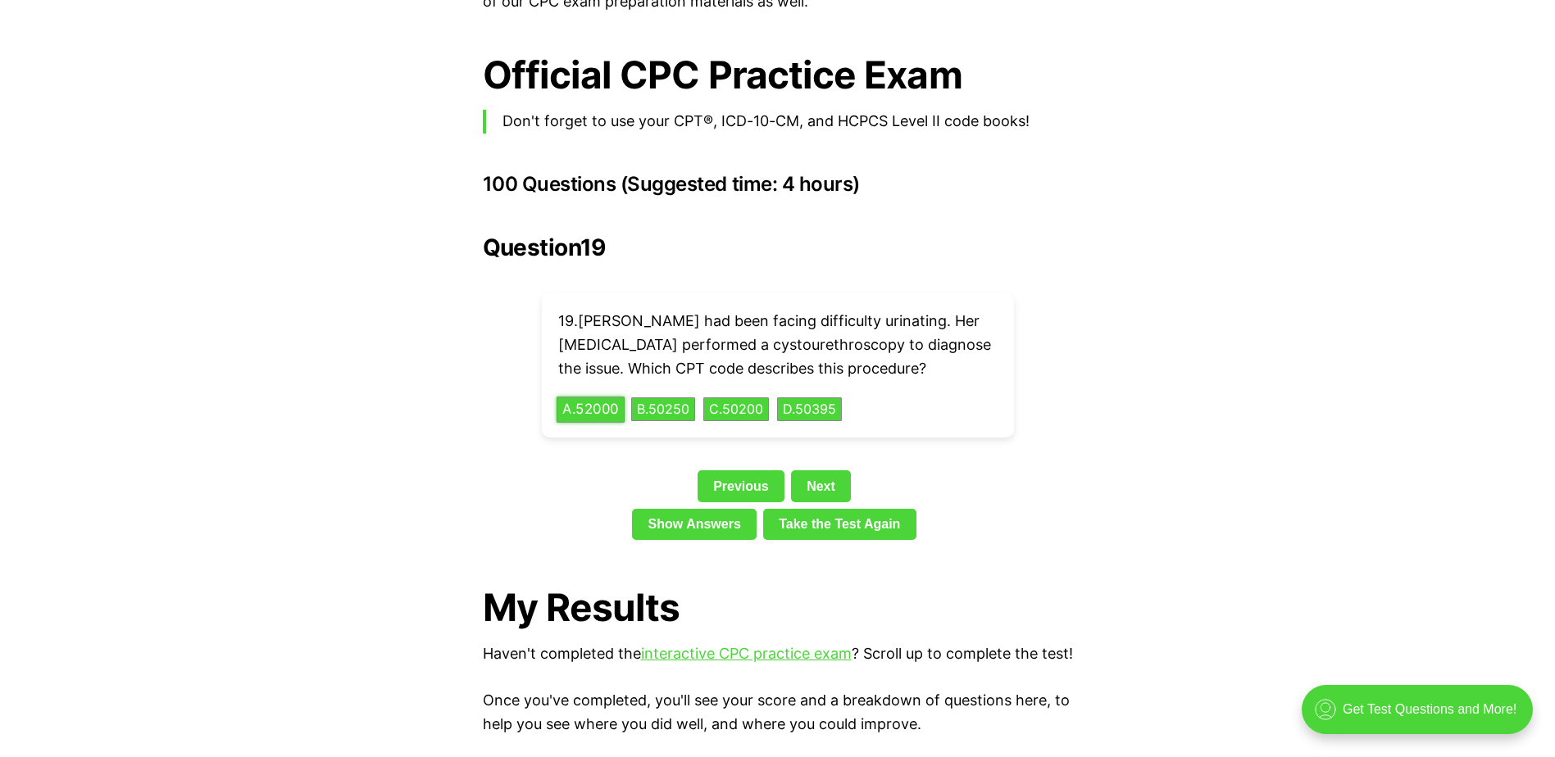
click at [579, 397] on button "A . 52000" at bounding box center [591, 409] width 68 height 25
click at [816, 403] on button "D . 31276" at bounding box center [799, 409] width 65 height 25
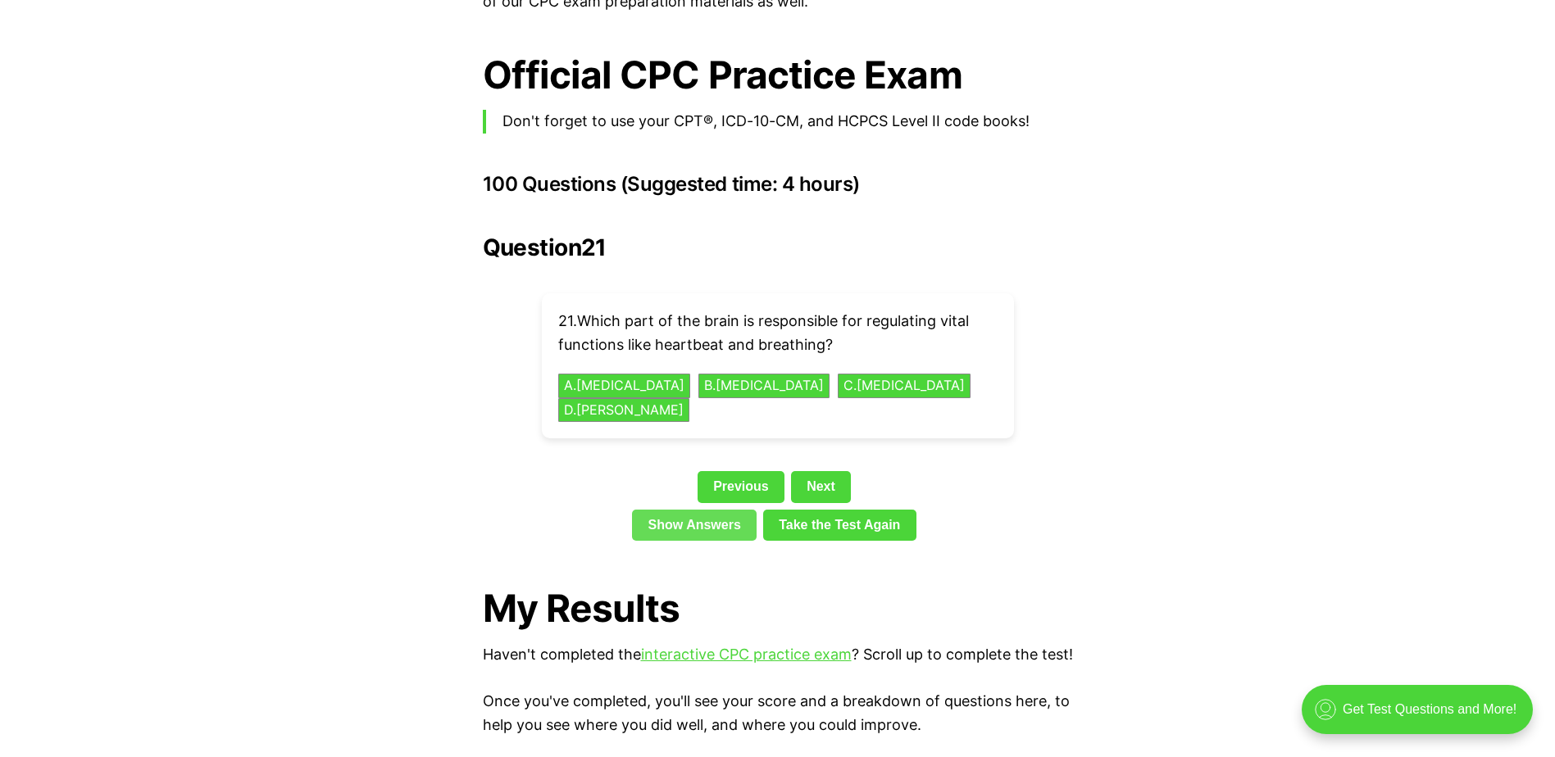
click at [715, 510] on link "Show Answers" at bounding box center [694, 525] width 125 height 31
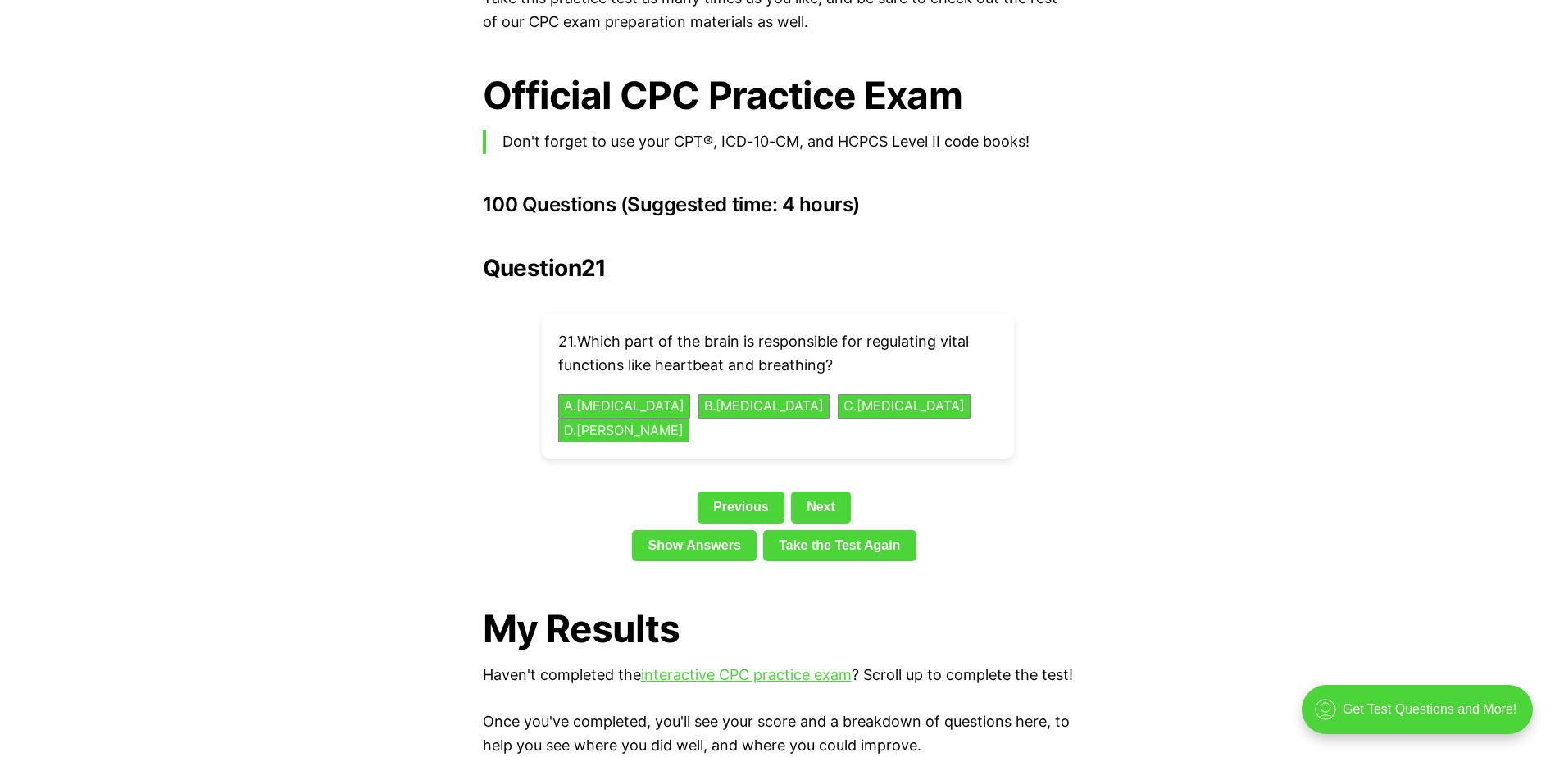
scroll to position [3525, 0]
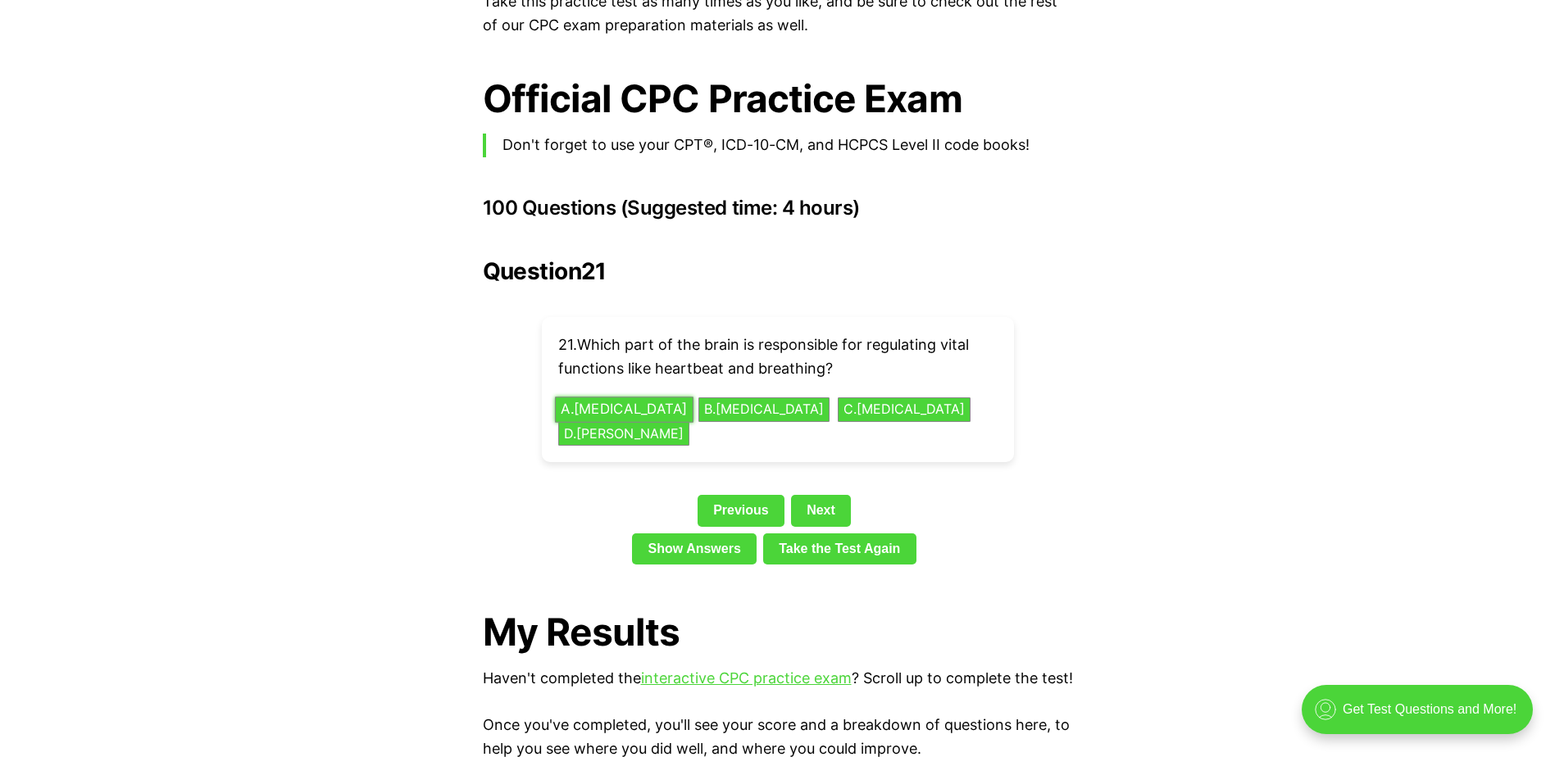
click at [599, 397] on button "A . [MEDICAL_DATA]" at bounding box center [623, 409] width 139 height 25
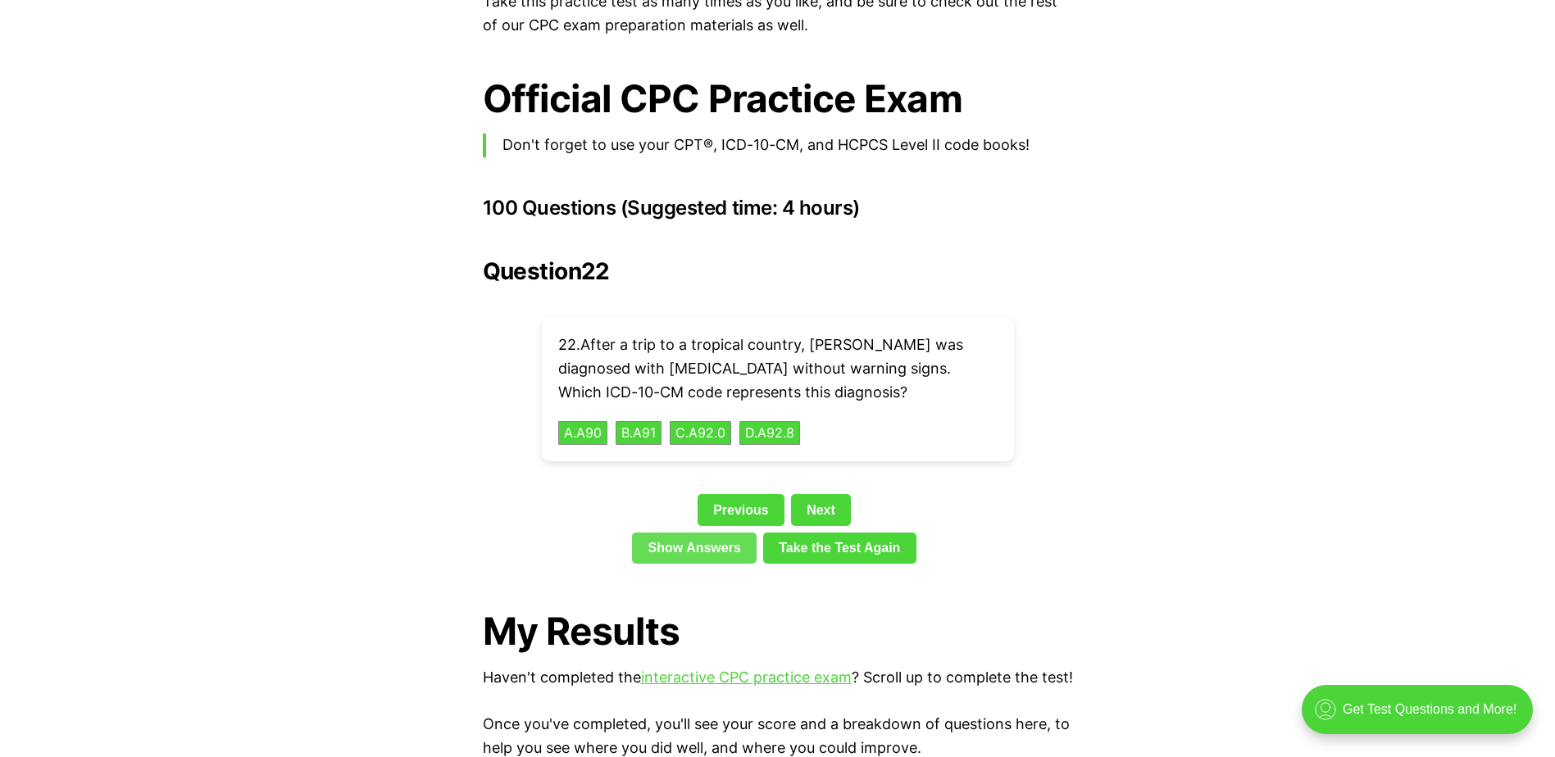
click at [677, 533] on link "Show Answers" at bounding box center [694, 548] width 125 height 31
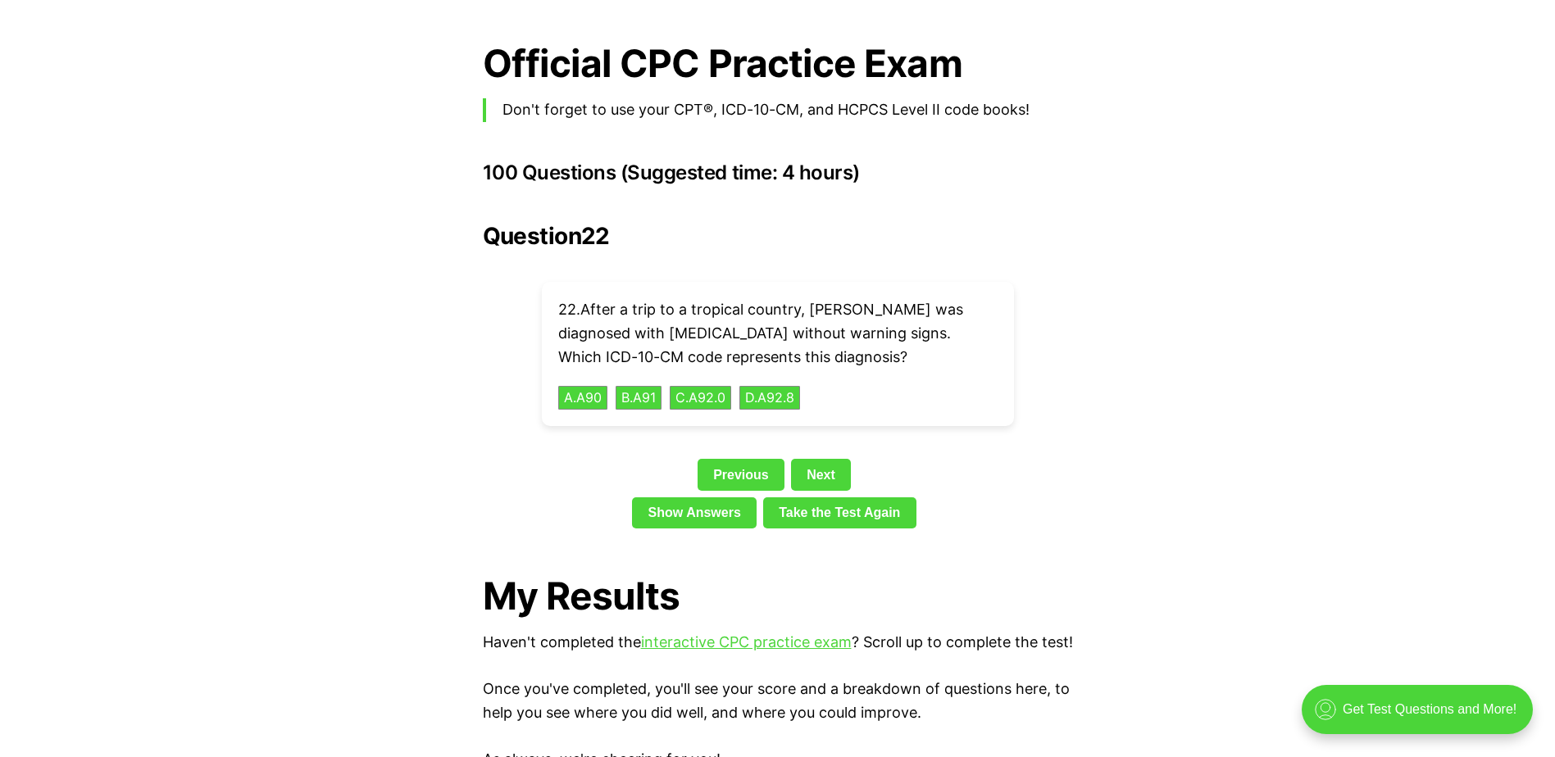
scroll to position [3549, 0]
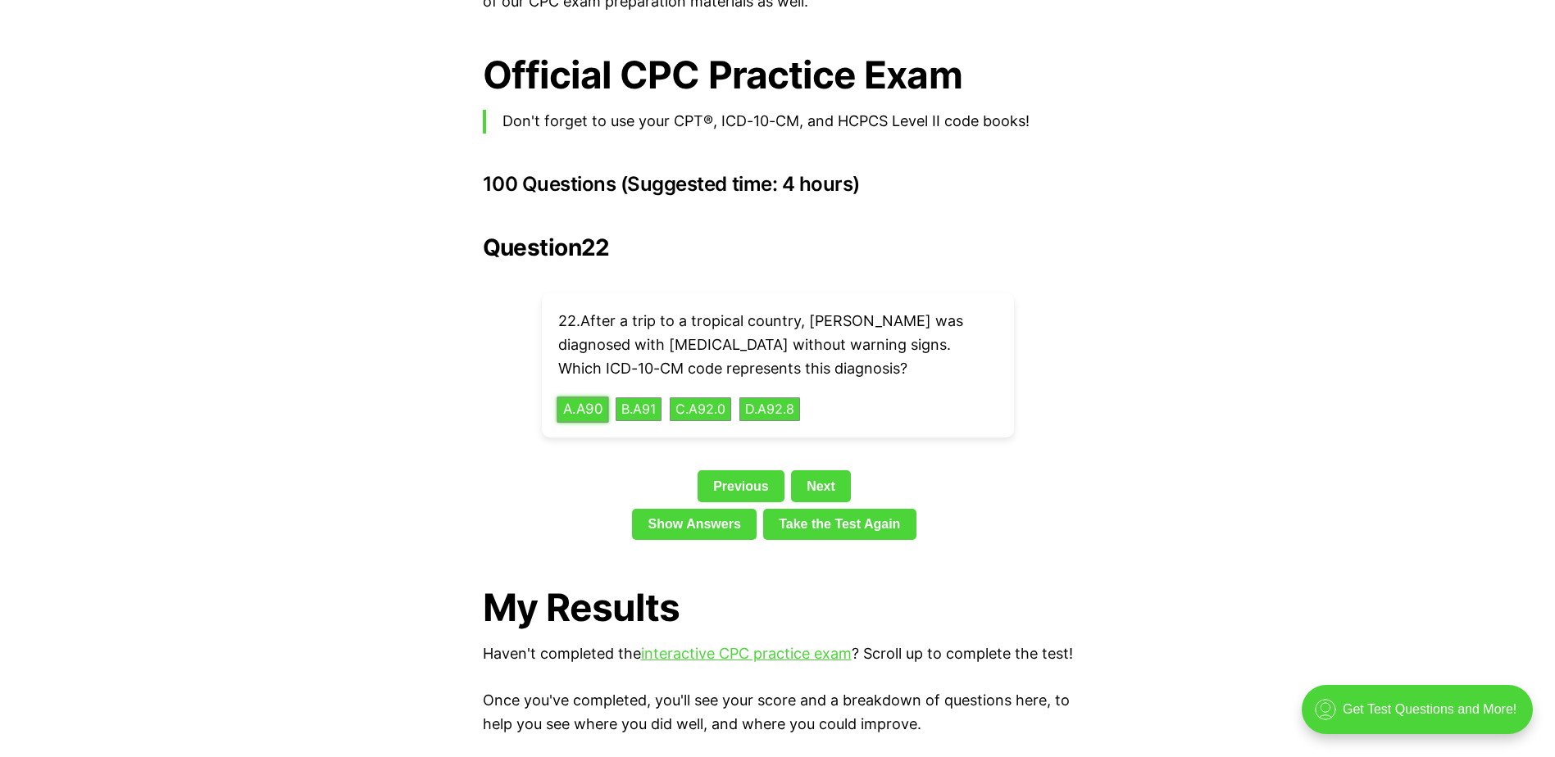
click at [582, 397] on button "A . A90" at bounding box center [583, 409] width 52 height 25
click at [672, 397] on button "B . 50430" at bounding box center [663, 409] width 67 height 25
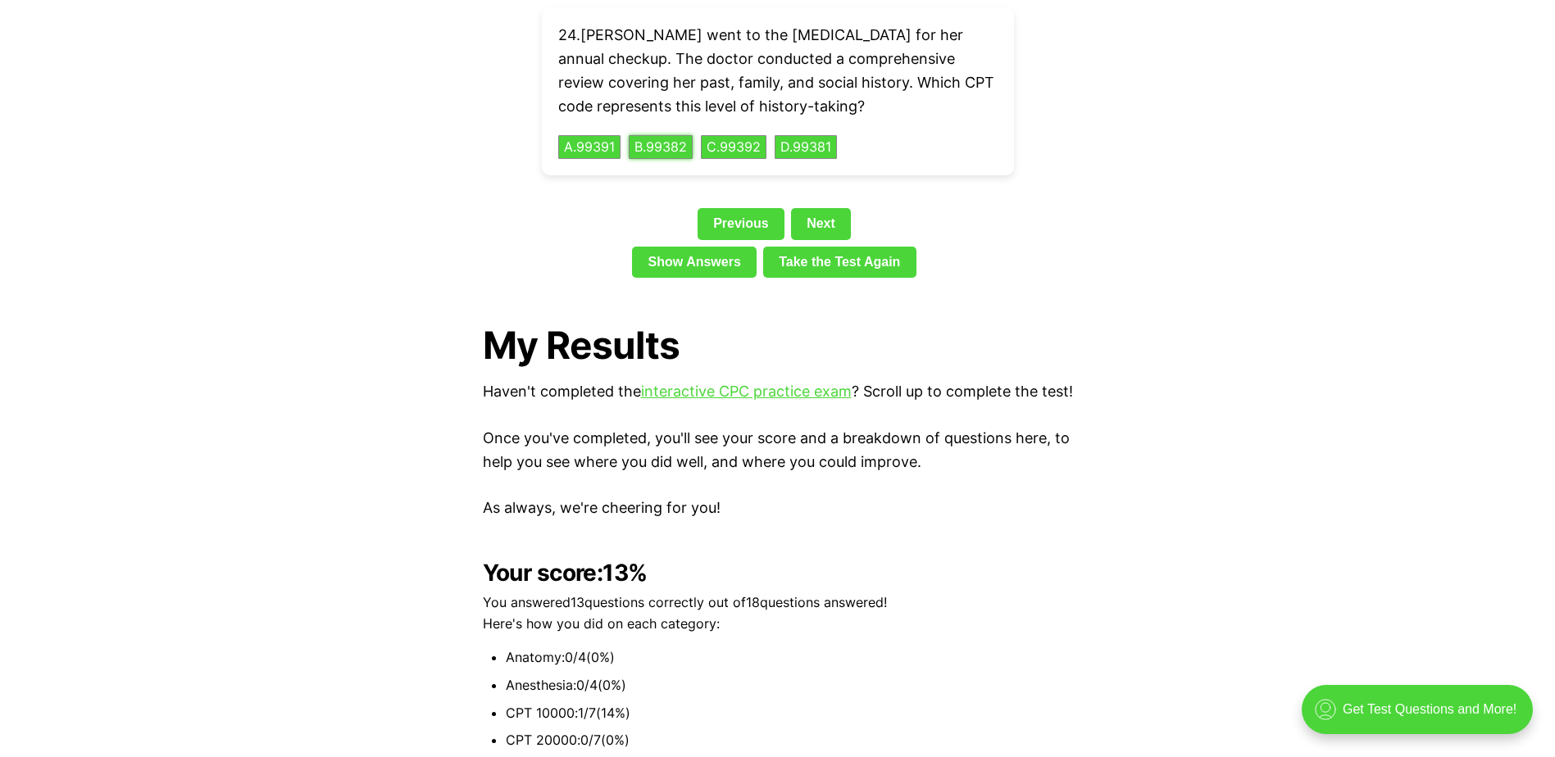
scroll to position [3822, 0]
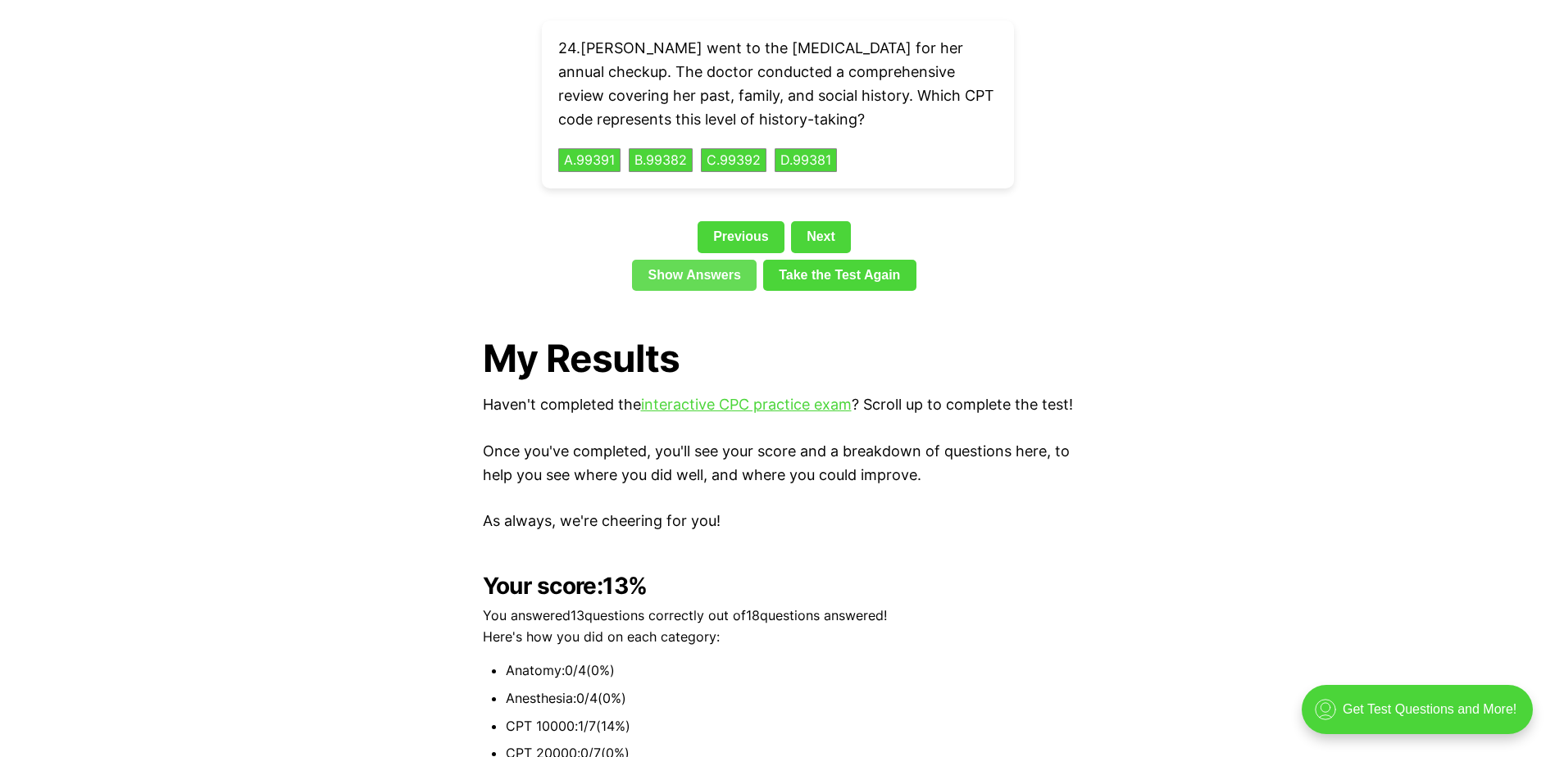
click at [668, 260] on link "Show Answers" at bounding box center [694, 275] width 125 height 31
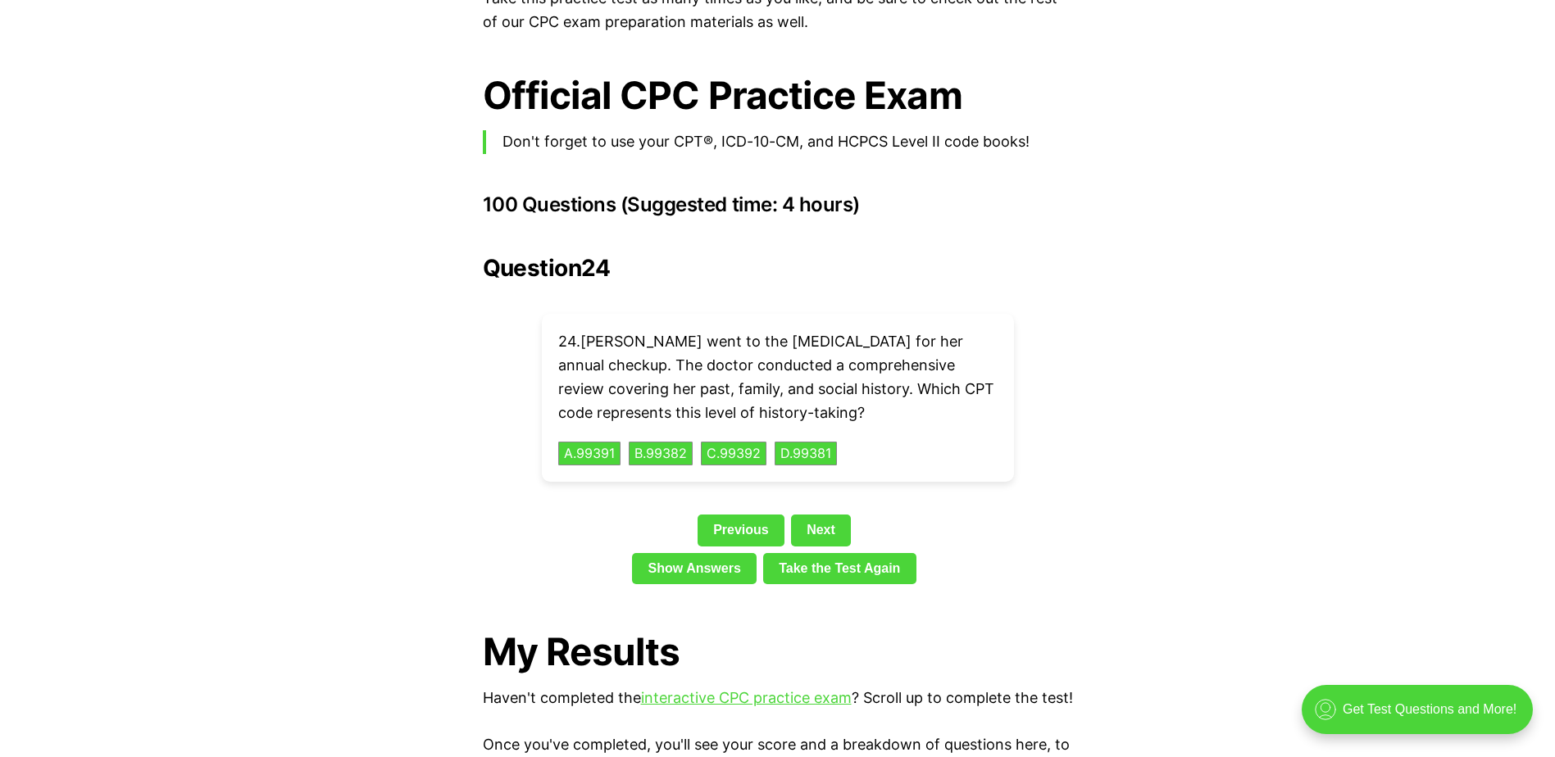
scroll to position [3300, 0]
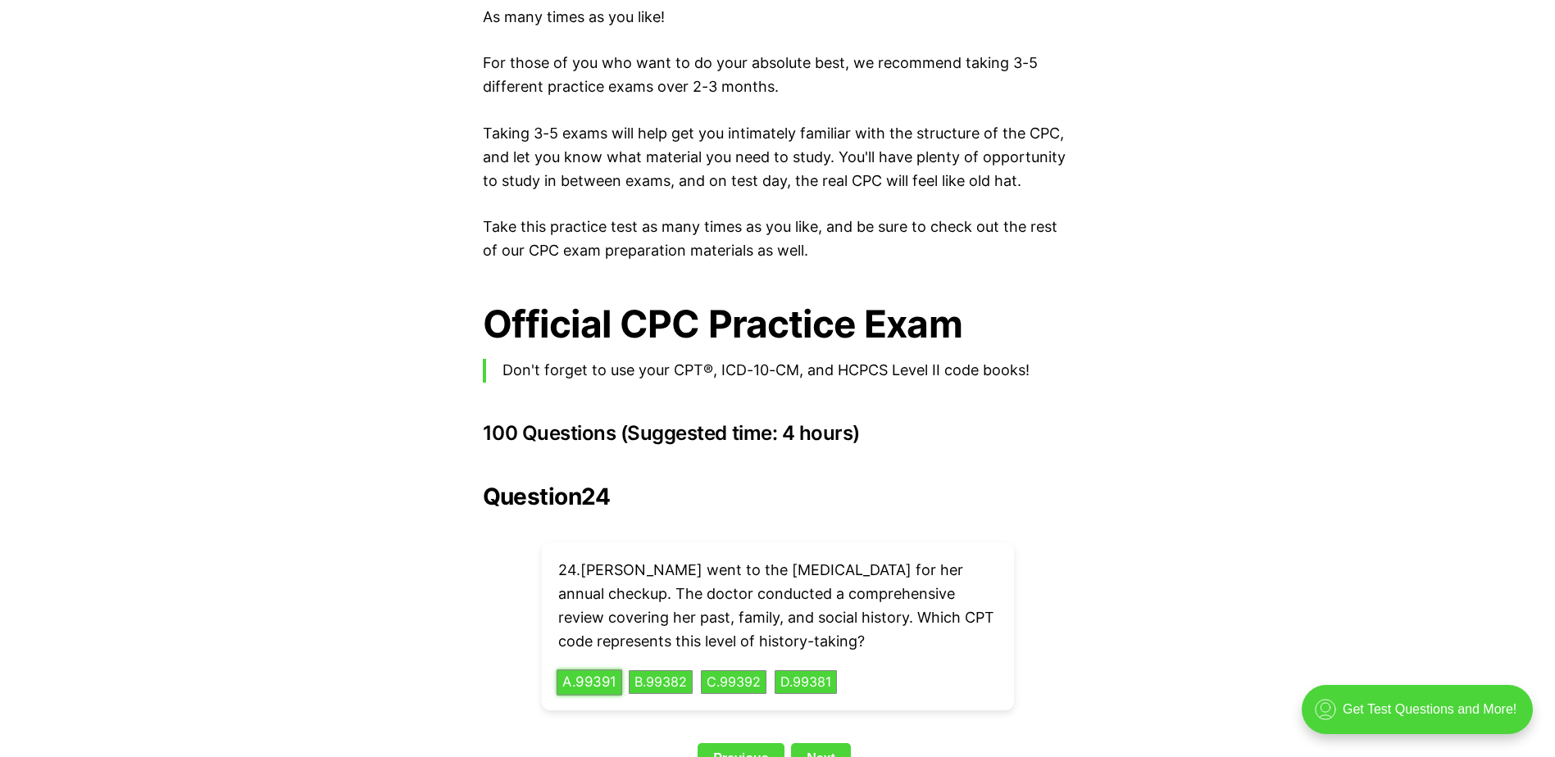
click at [590, 670] on button "A . 99391" at bounding box center [590, 682] width 66 height 25
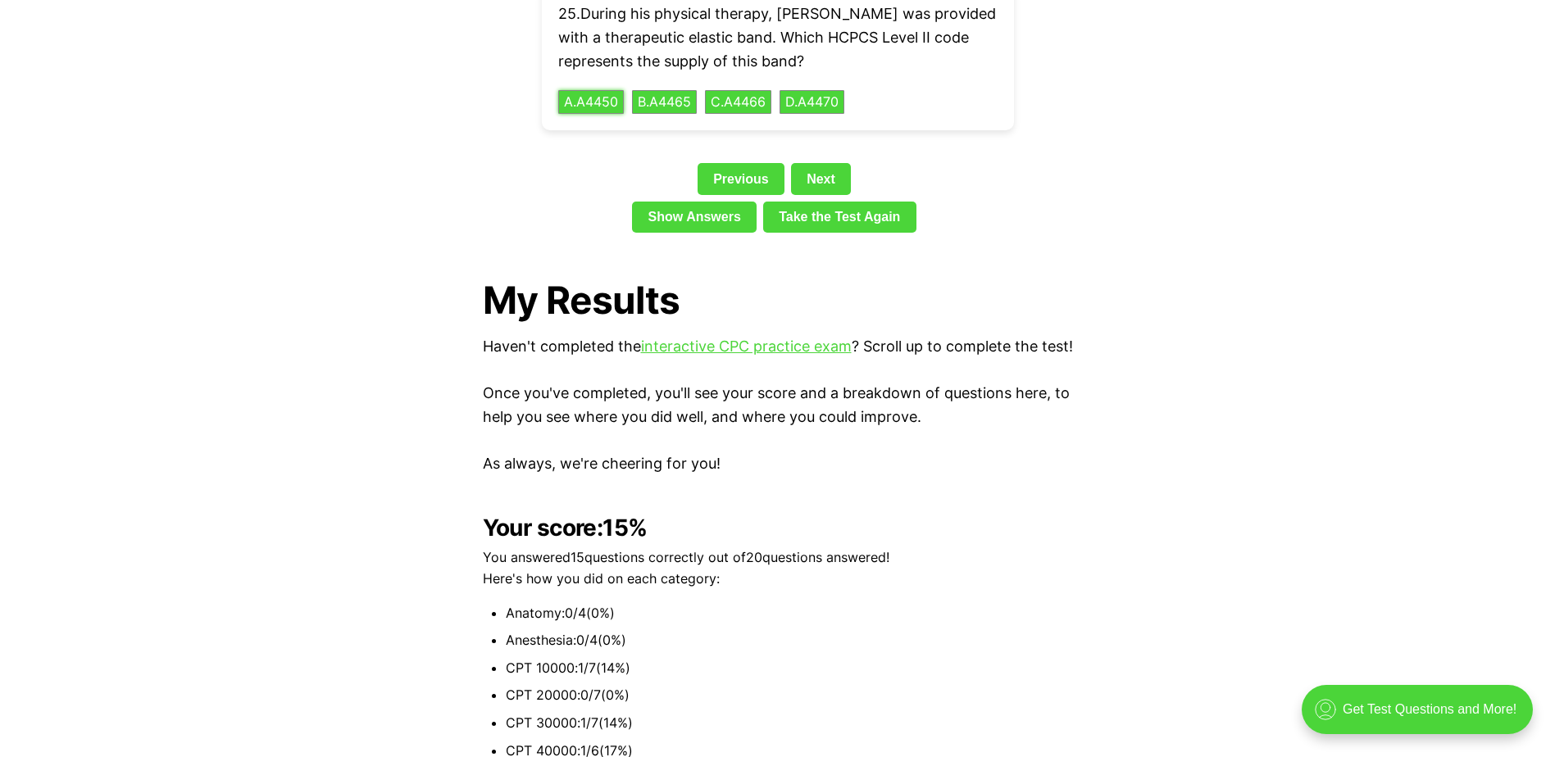
scroll to position [3846, 0]
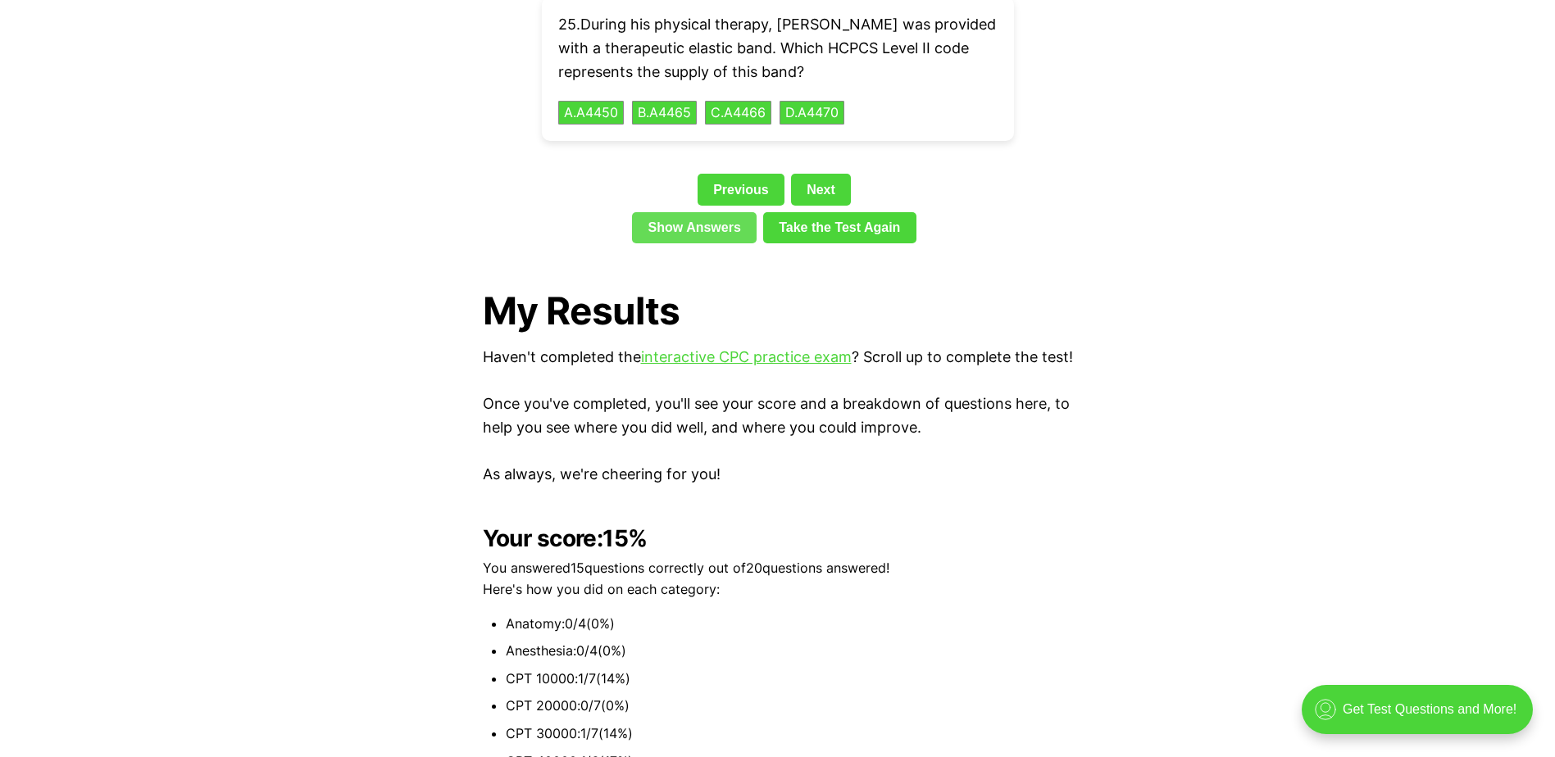
click at [698, 212] on link "Show Answers" at bounding box center [694, 227] width 125 height 31
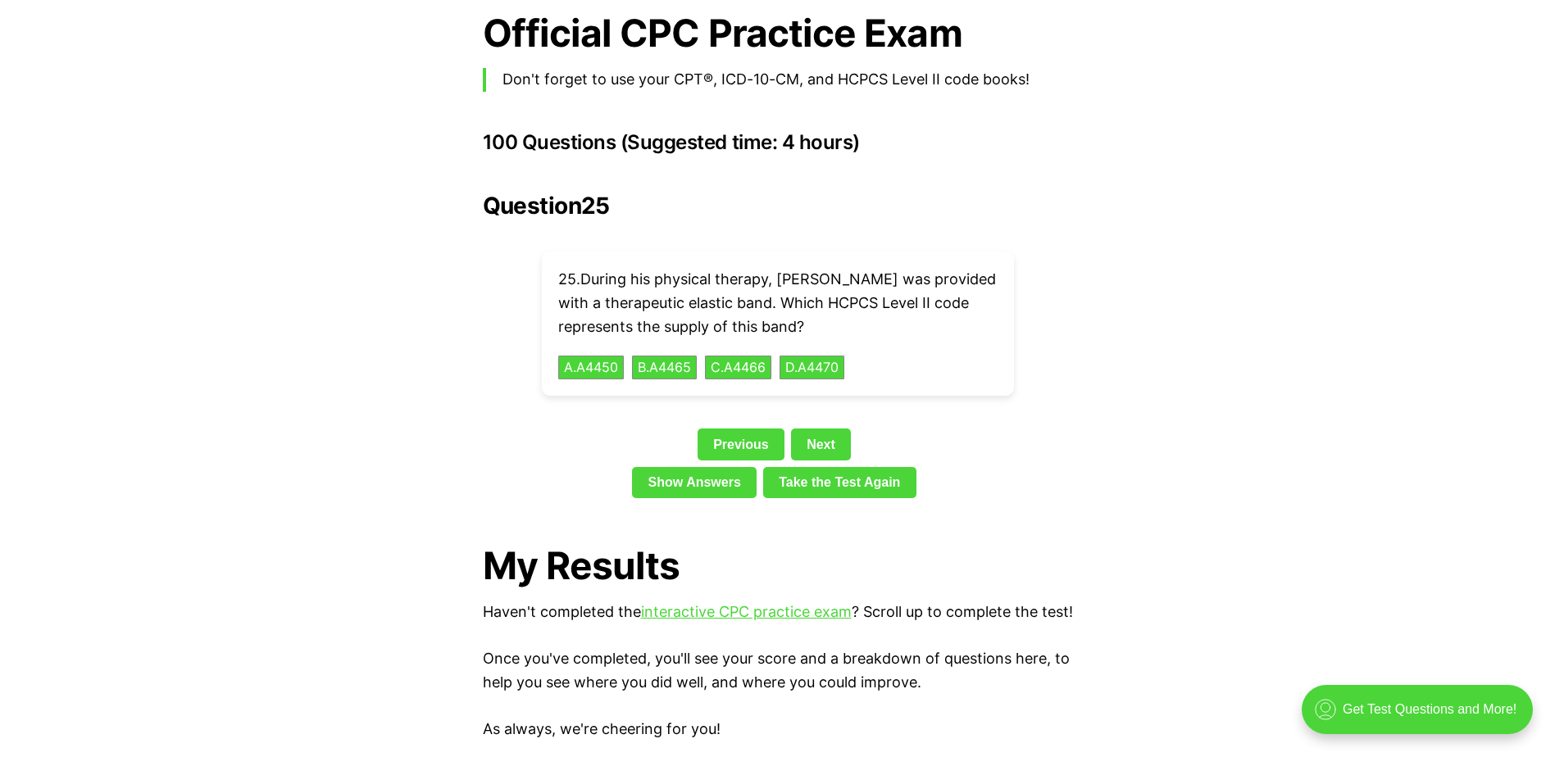
scroll to position [3549, 0]
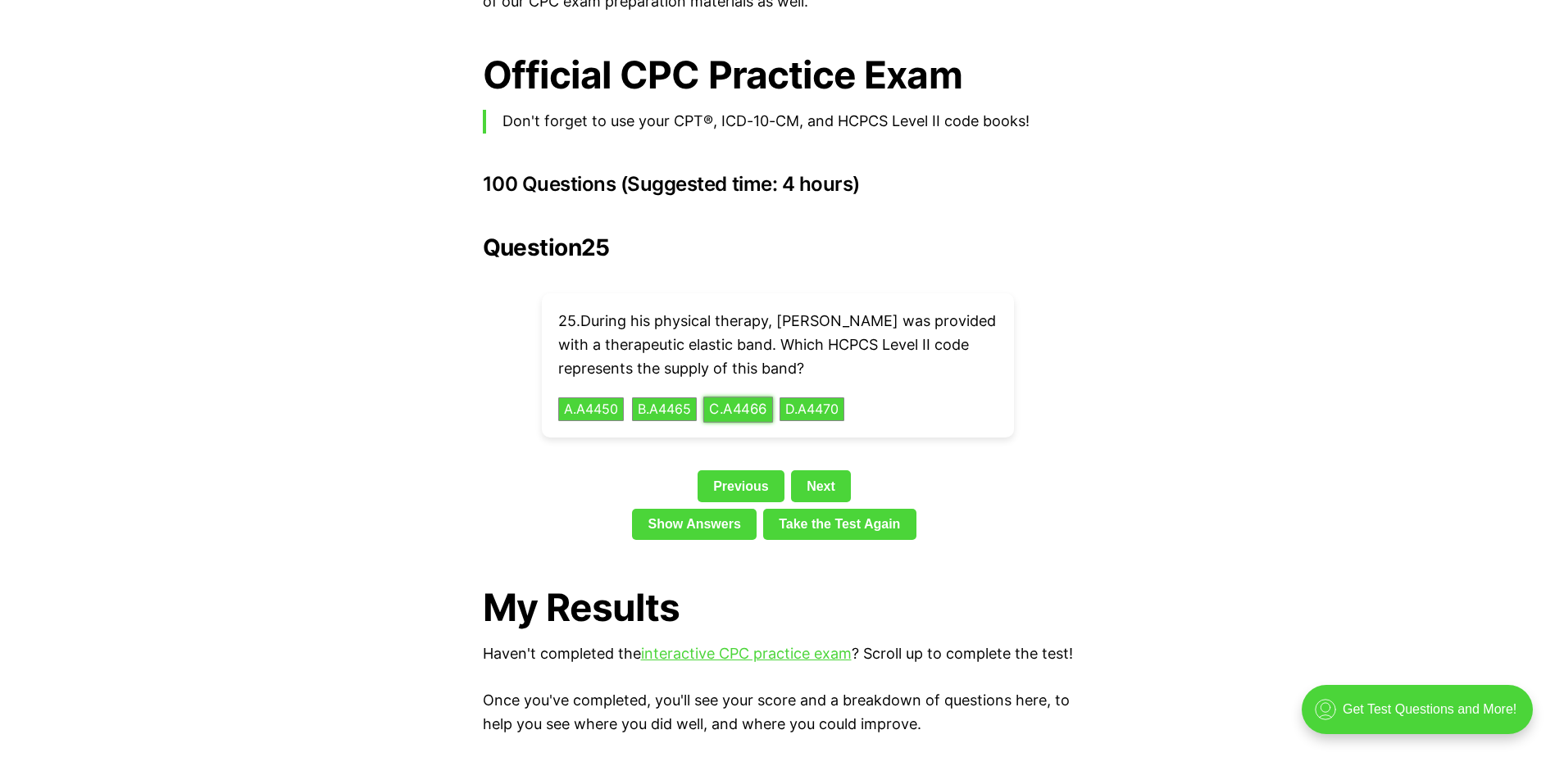
click at [758, 397] on button "C . A4466" at bounding box center [738, 409] width 70 height 25
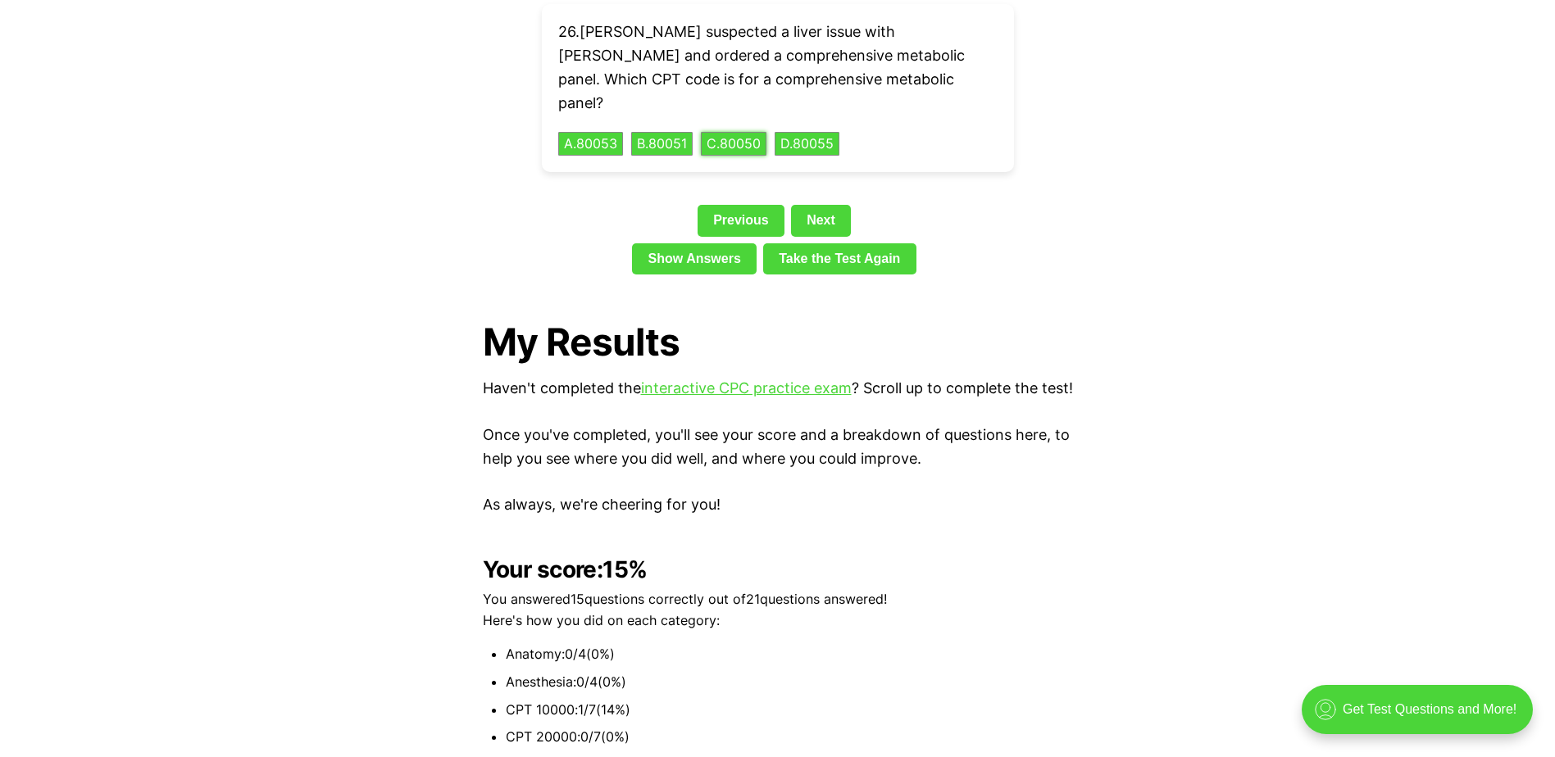
scroll to position [3823, 0]
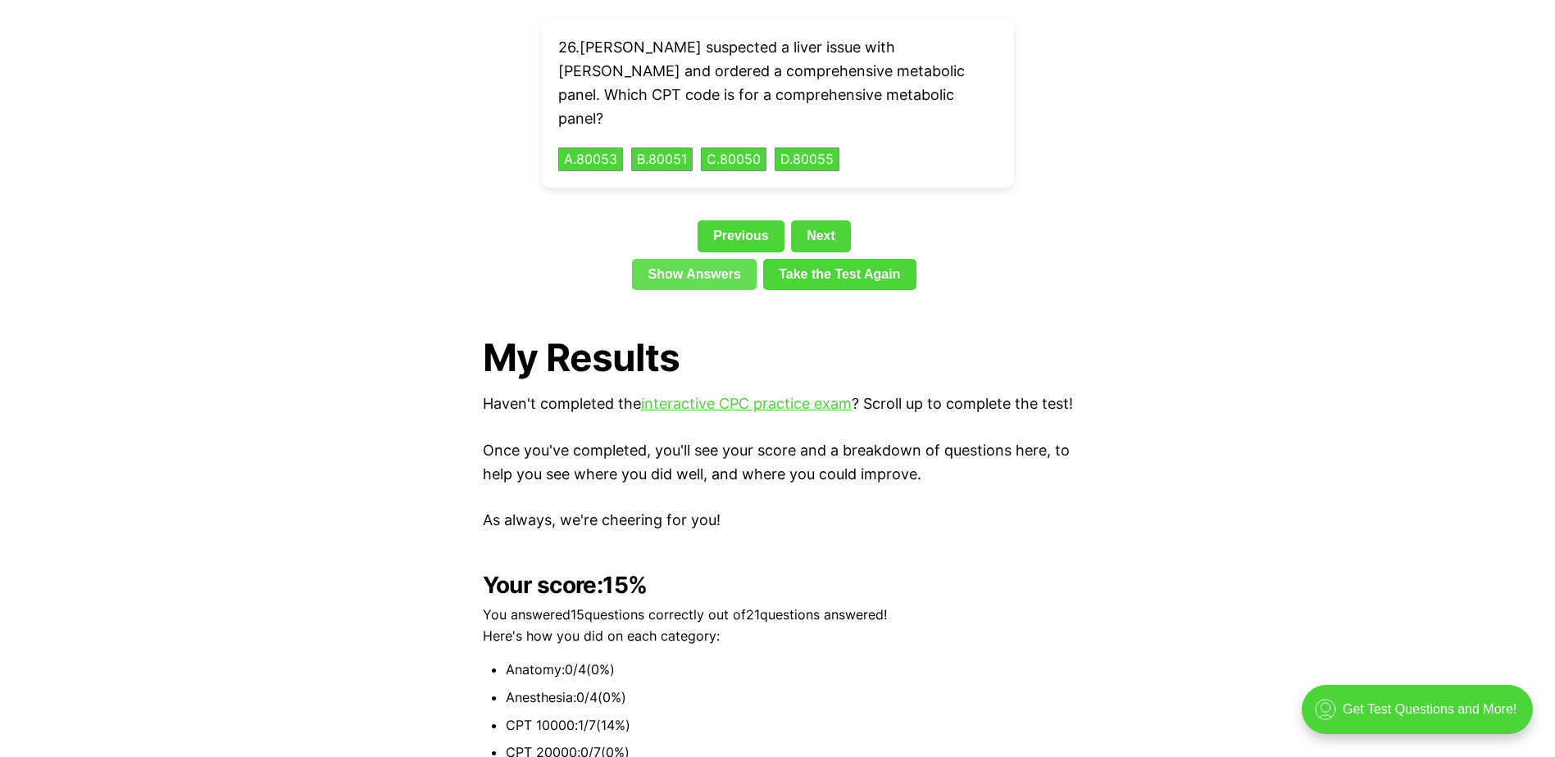
click at [687, 259] on link "Show Answers" at bounding box center [694, 274] width 125 height 31
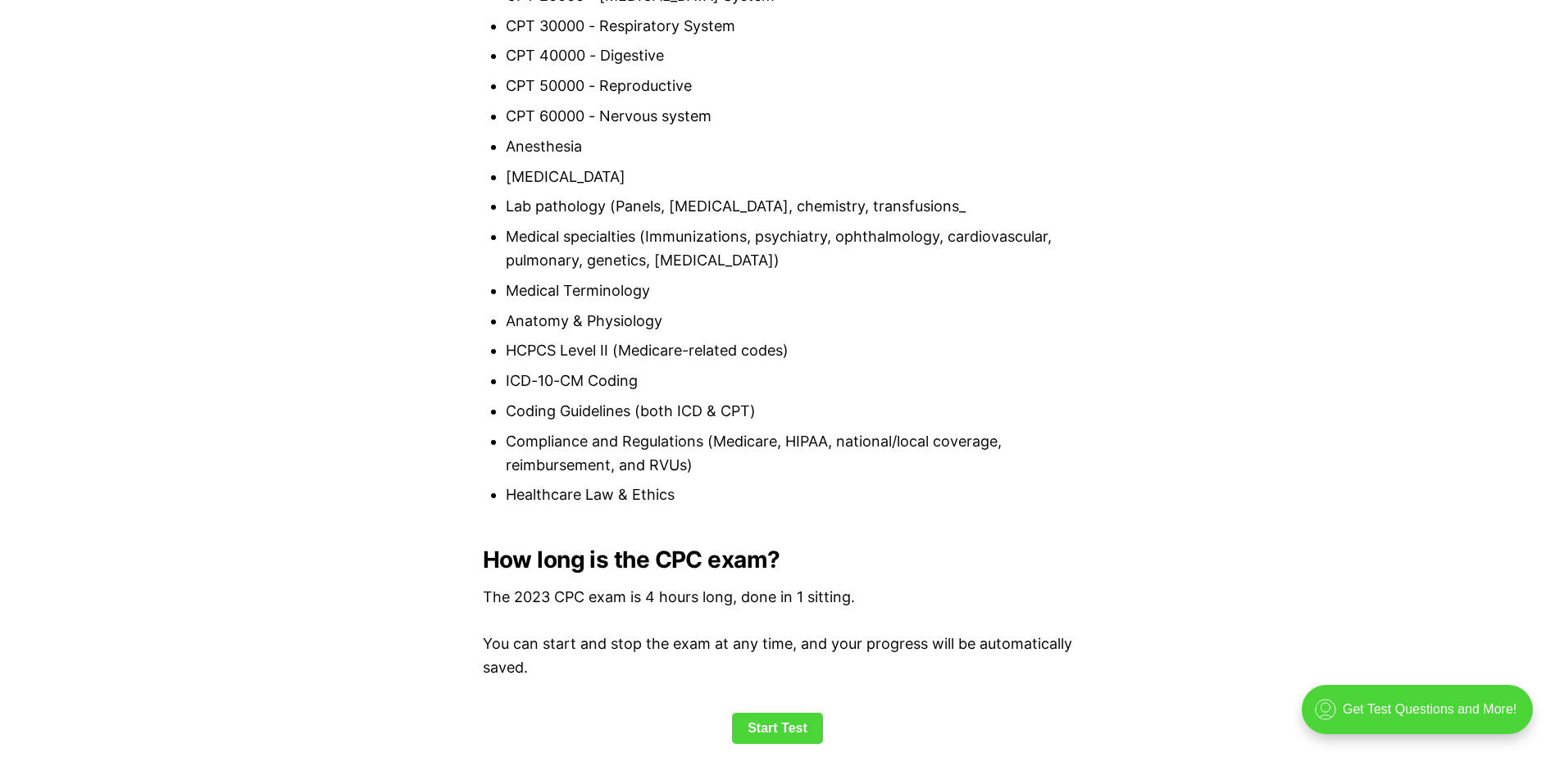
scroll to position [1635, 0]
